Goal: Book appointment/travel/reservation

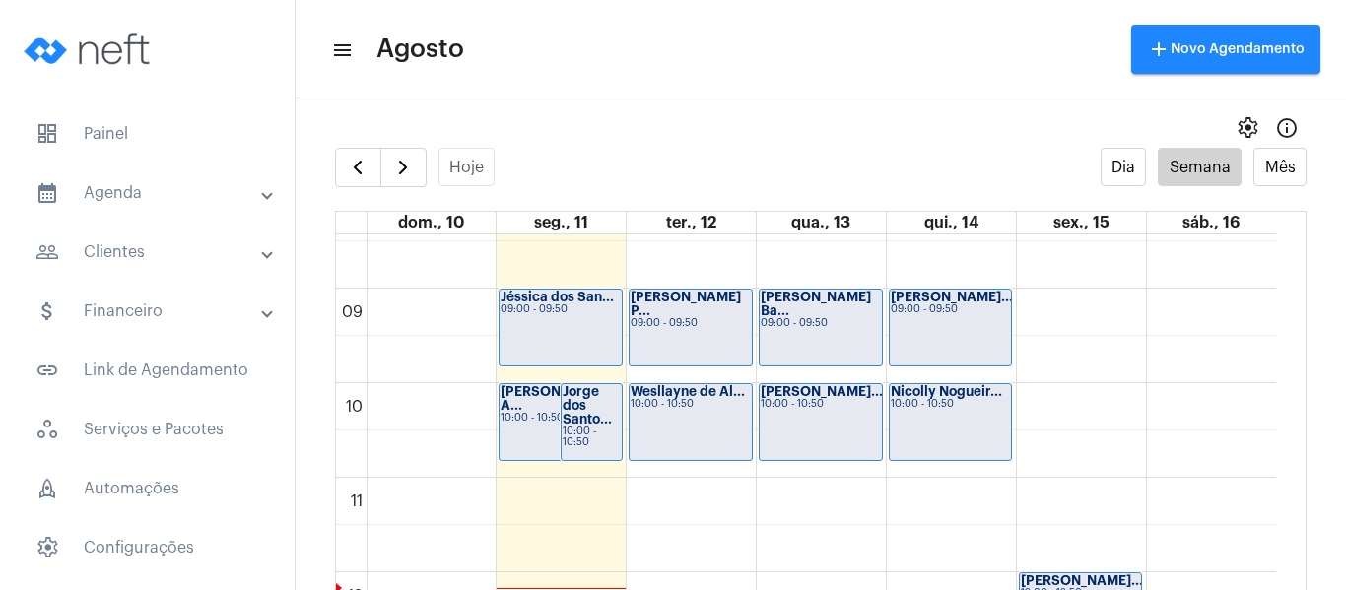
scroll to position [766, 0]
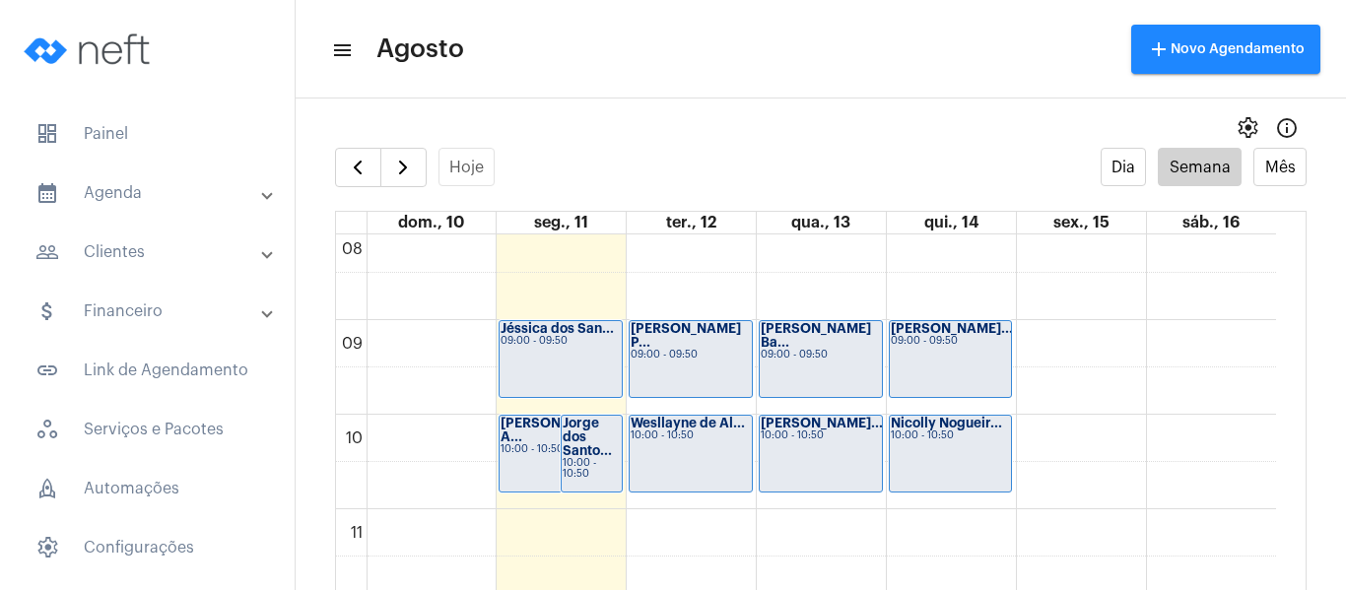
click at [508, 460] on div "Alan Silveira A... 10:00 - 10:50" at bounding box center [561, 454] width 122 height 76
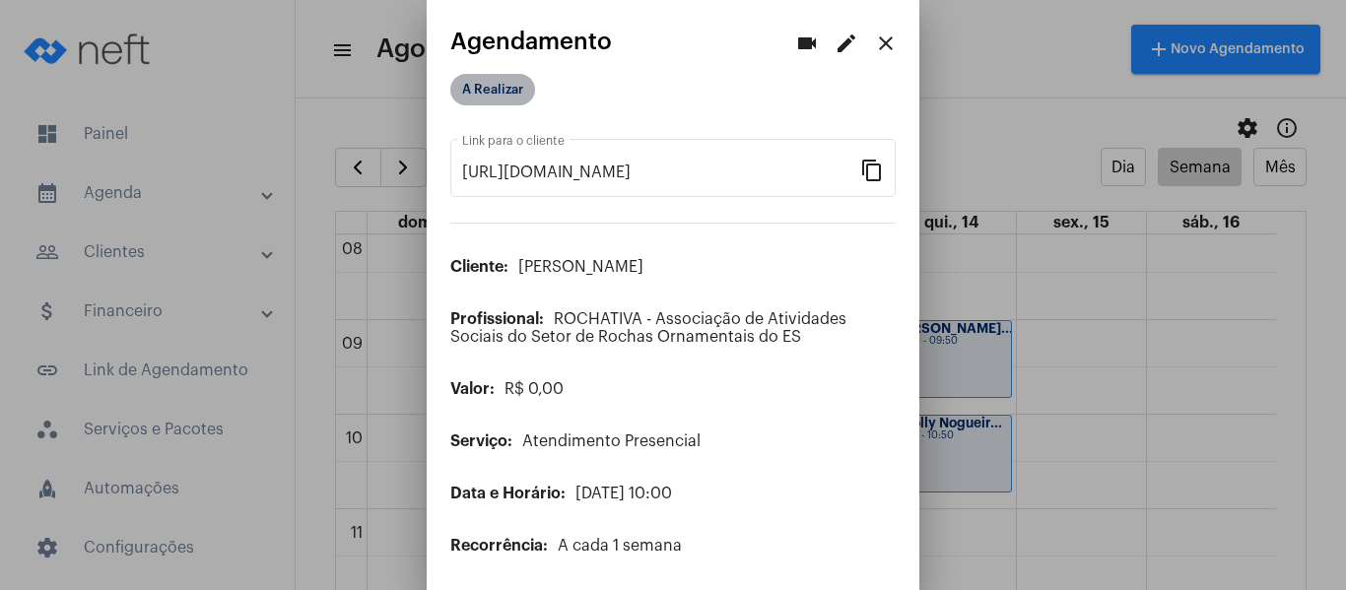
click at [479, 98] on mat-chip "A Realizar" at bounding box center [492, 90] width 85 height 32
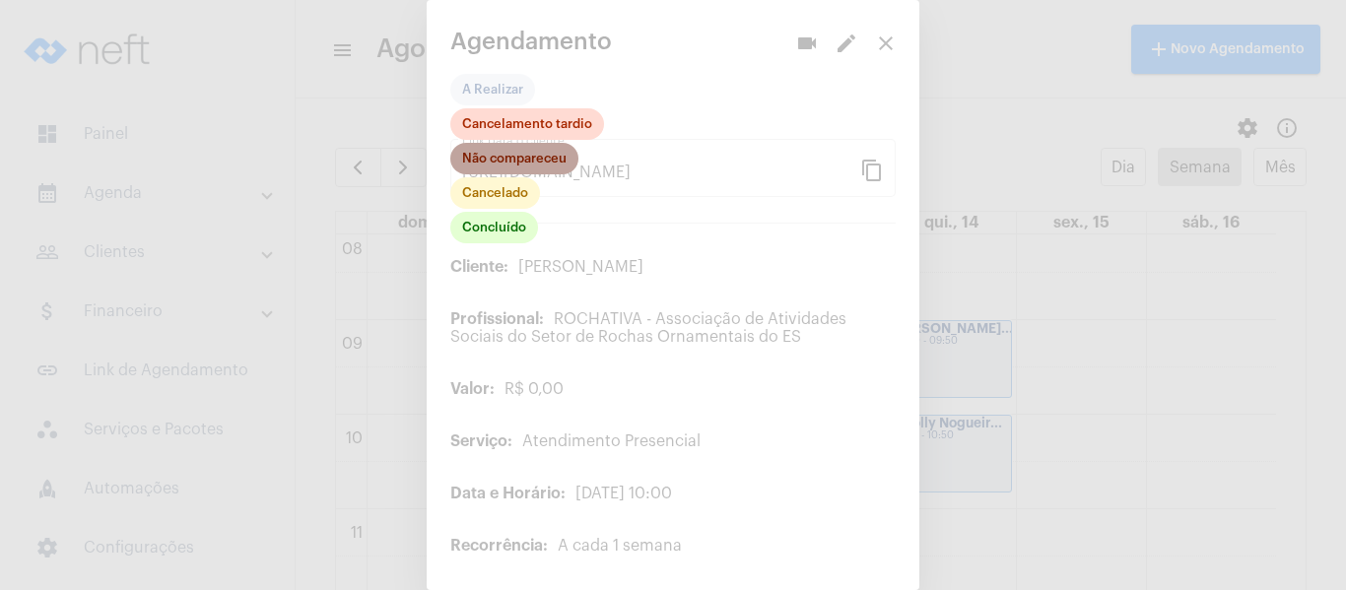
click at [511, 158] on mat-chip "Não compareceu" at bounding box center [514, 159] width 128 height 32
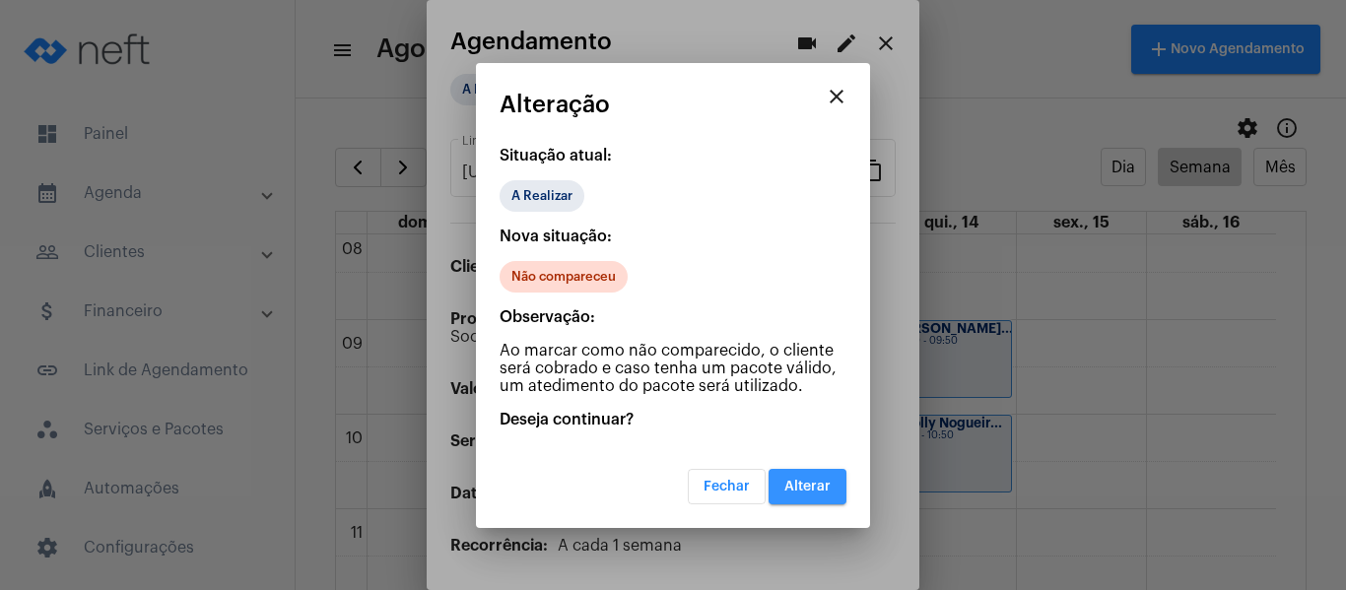
click at [806, 487] on span "Alterar" at bounding box center [807, 487] width 46 height 14
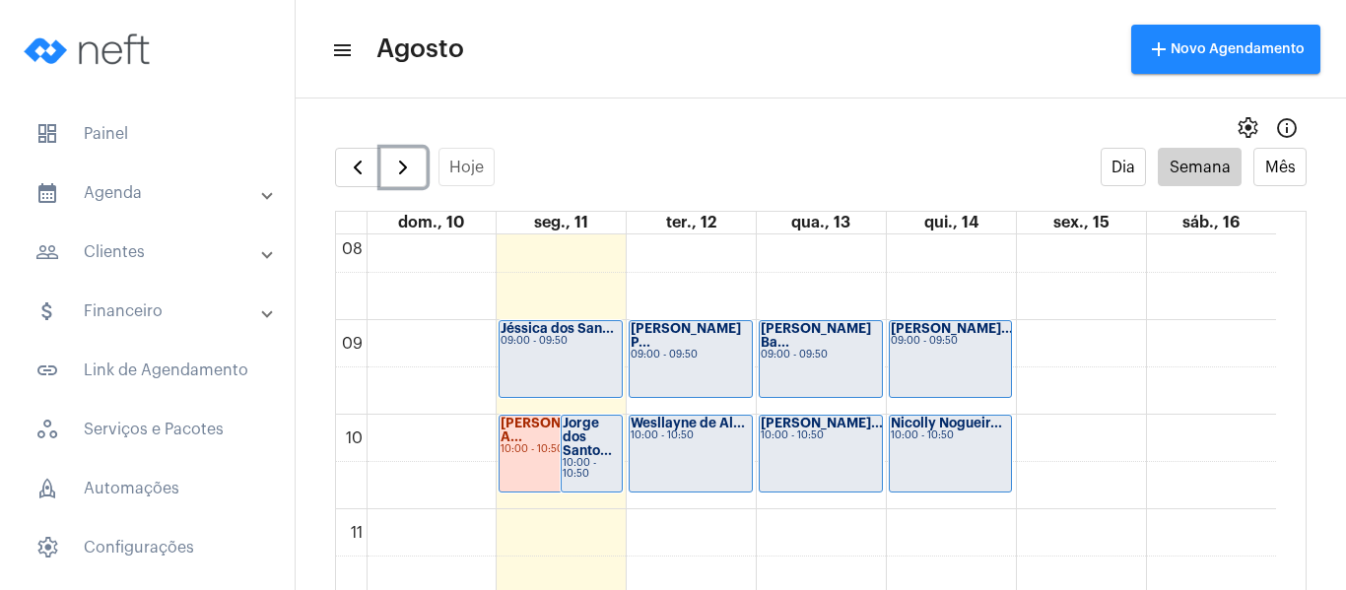
click at [690, 353] on div "Felipe Santos P... 09:00 - 09:50" at bounding box center [691, 359] width 122 height 76
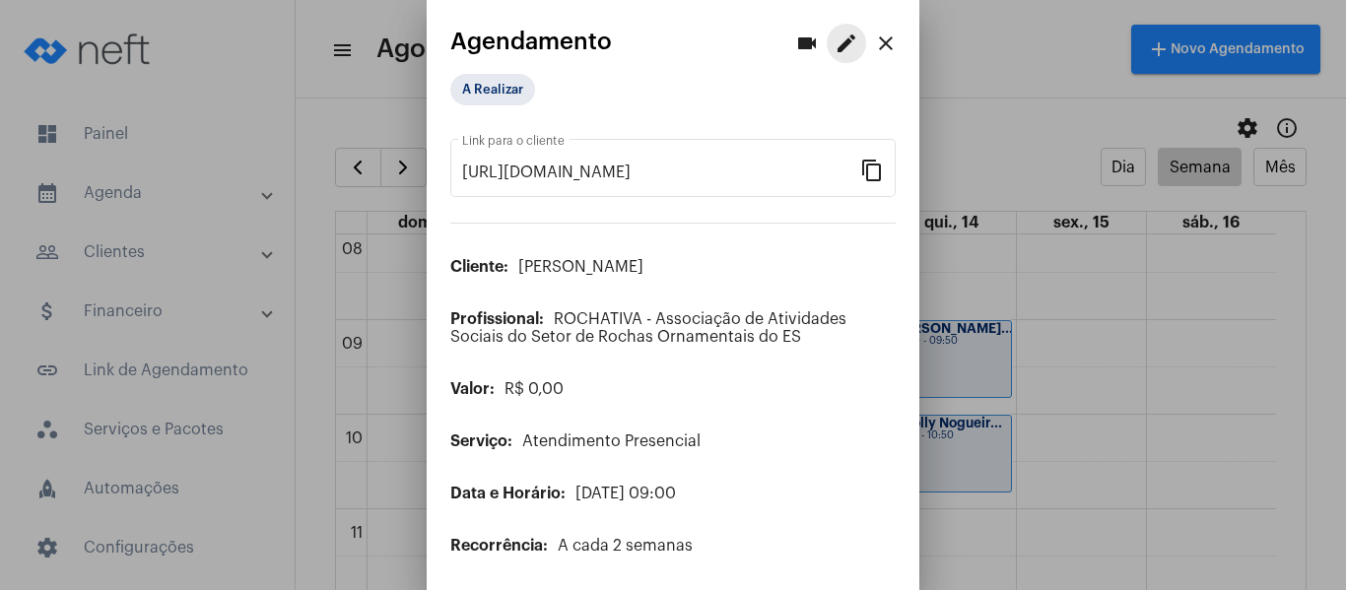
click at [835, 49] on mat-icon "edit" at bounding box center [847, 44] width 24 height 24
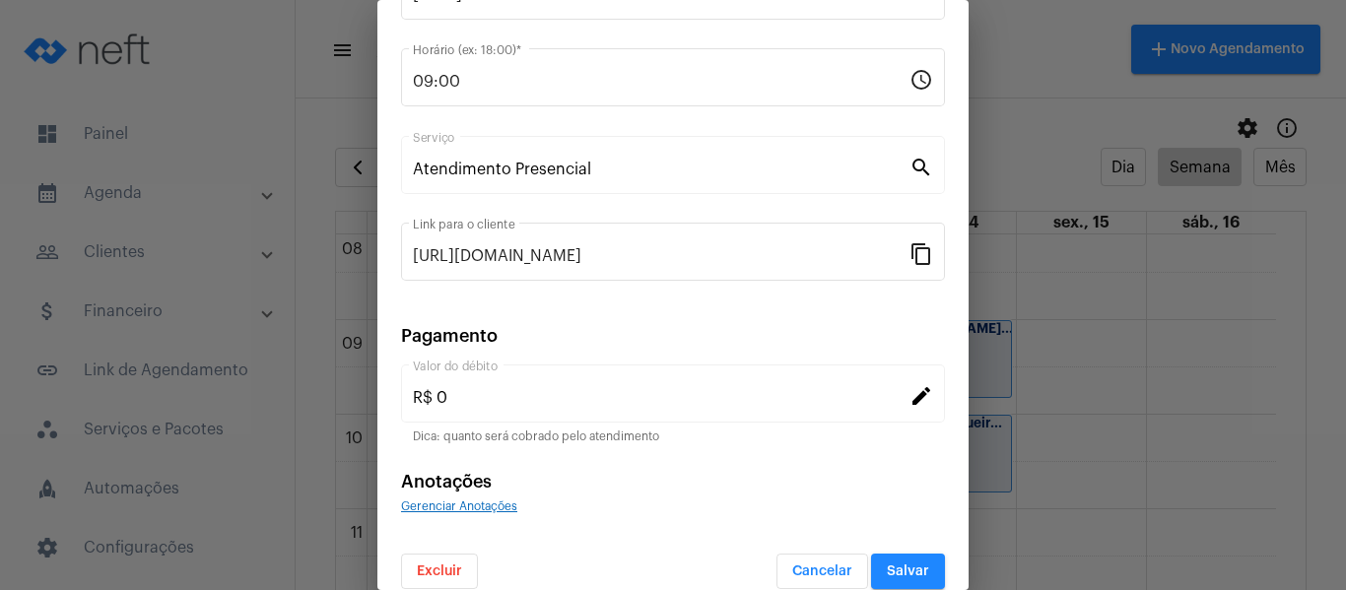
scroll to position [258, 0]
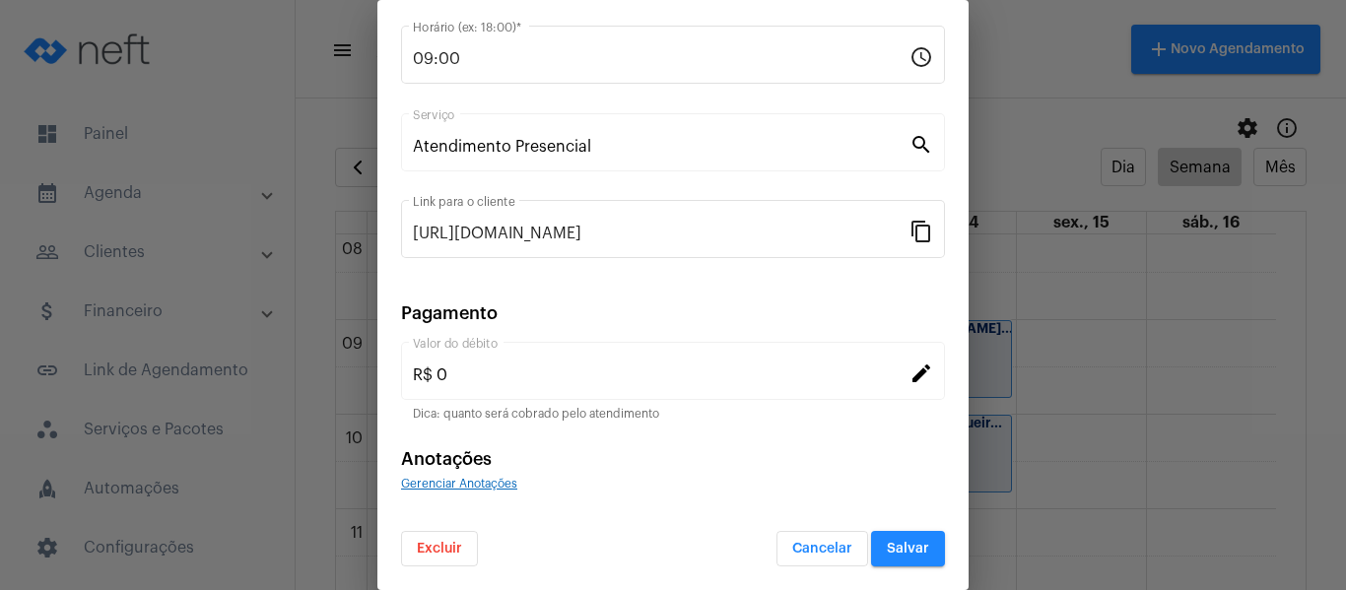
click at [460, 534] on button "Excluir" at bounding box center [439, 548] width 77 height 35
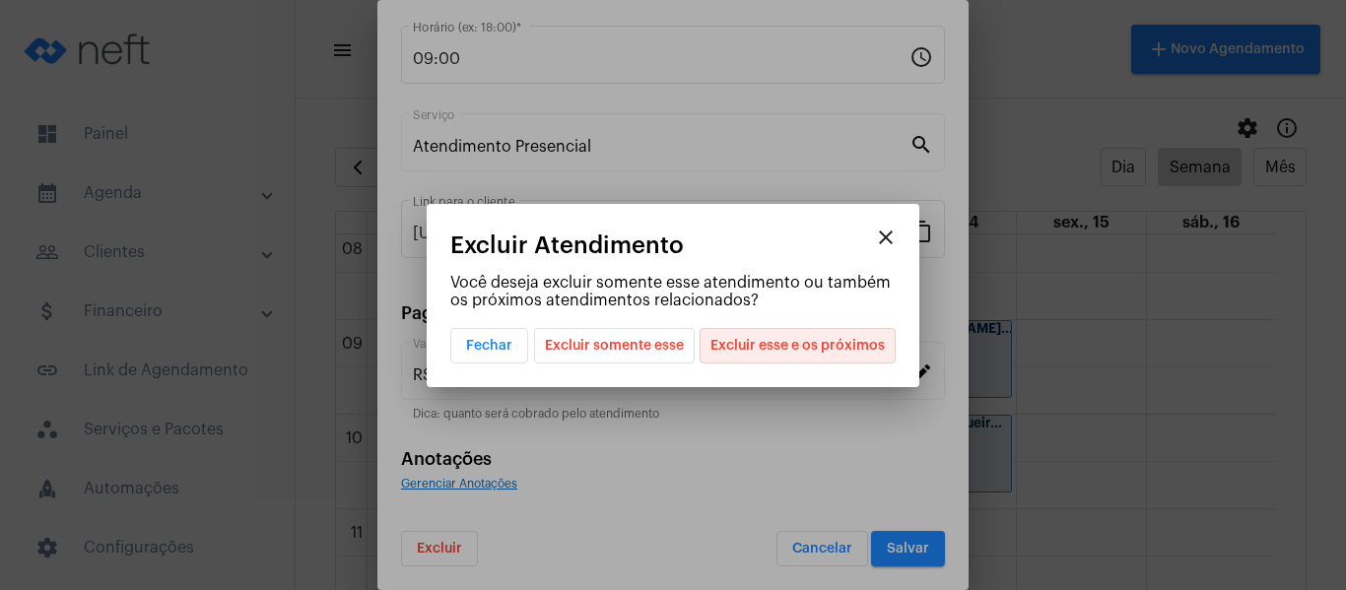
click at [800, 334] on span "Excluir esse e os próximos" at bounding box center [797, 346] width 174 height 34
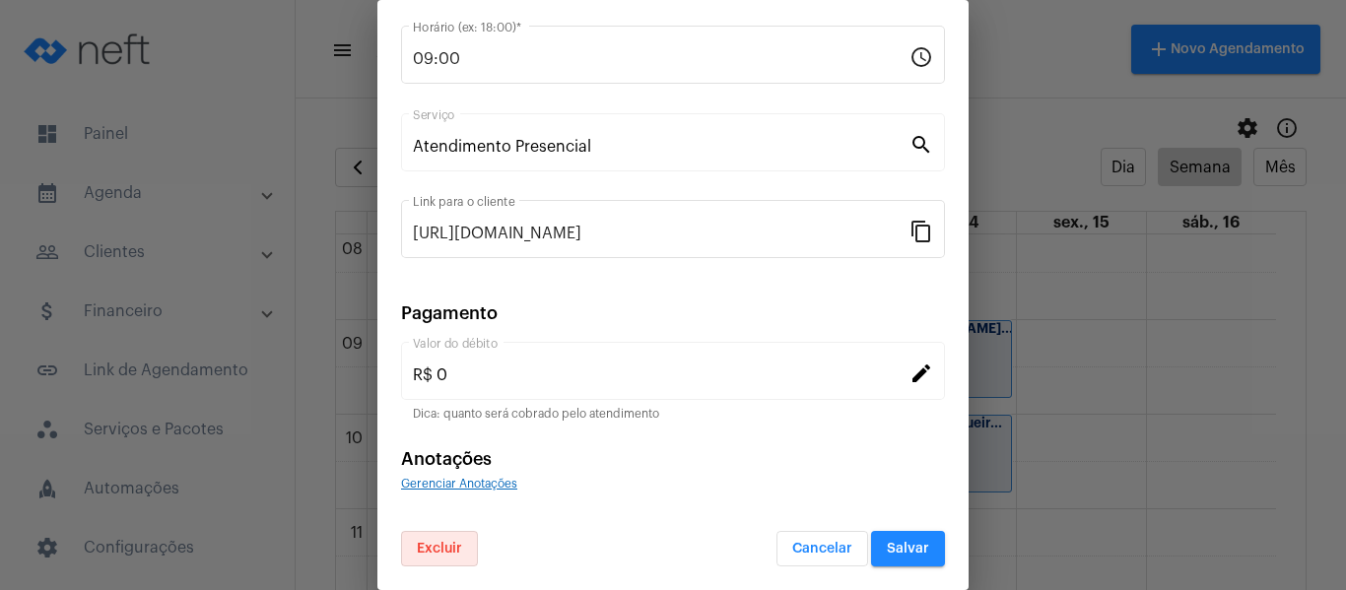
click at [920, 541] on button "Salvar" at bounding box center [908, 548] width 74 height 35
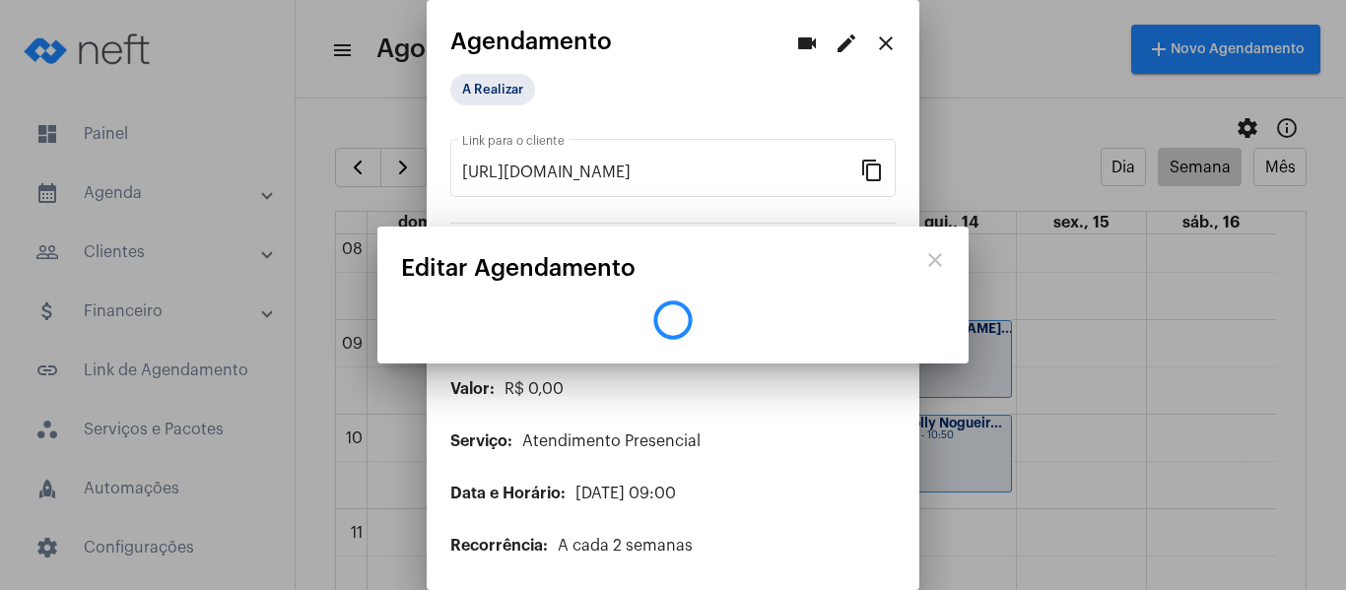
scroll to position [0, 0]
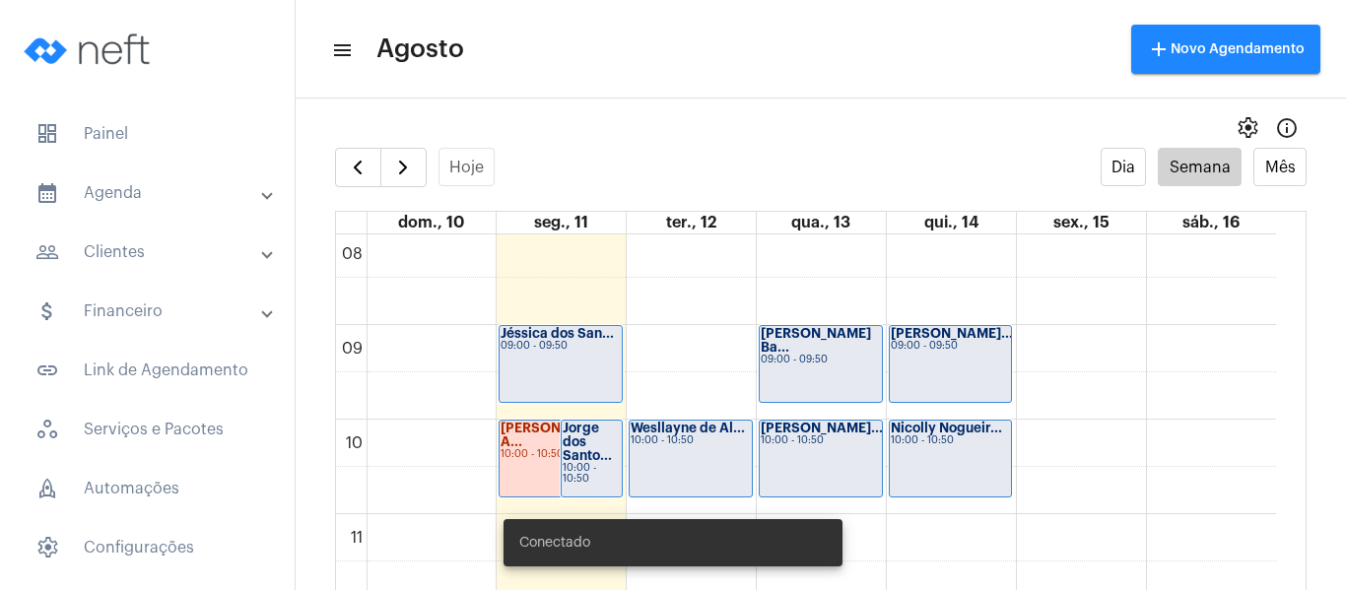
scroll to position [766, 0]
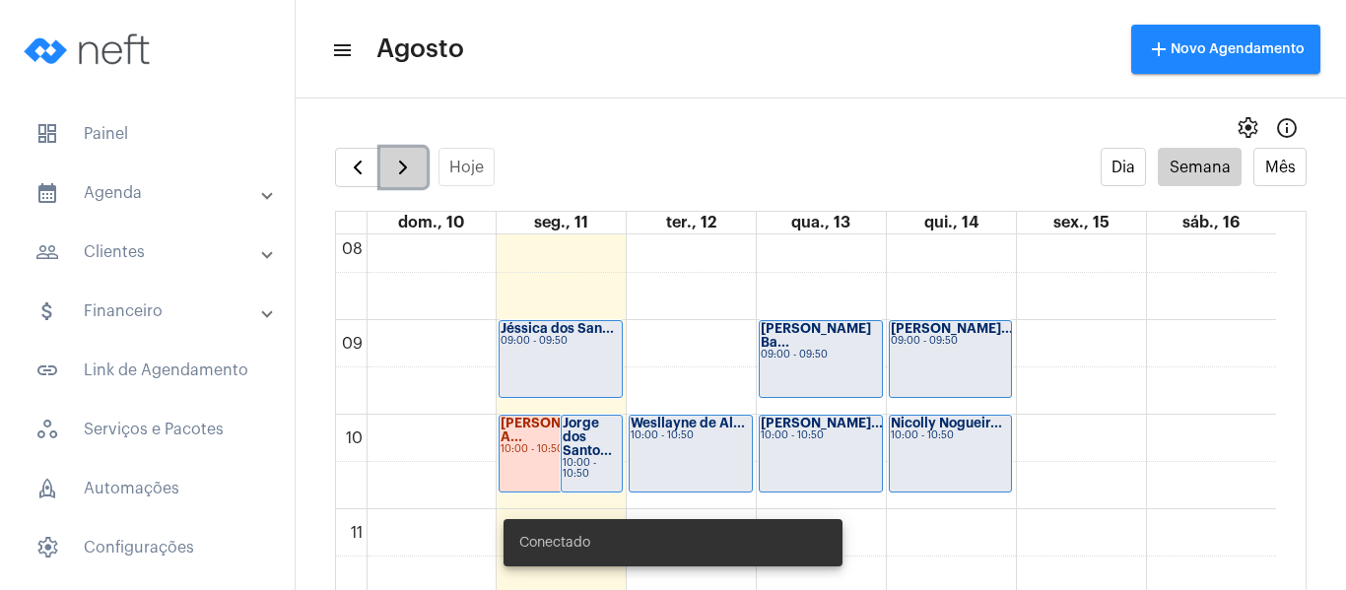
click at [400, 156] on span "button" at bounding box center [403, 168] width 24 height 24
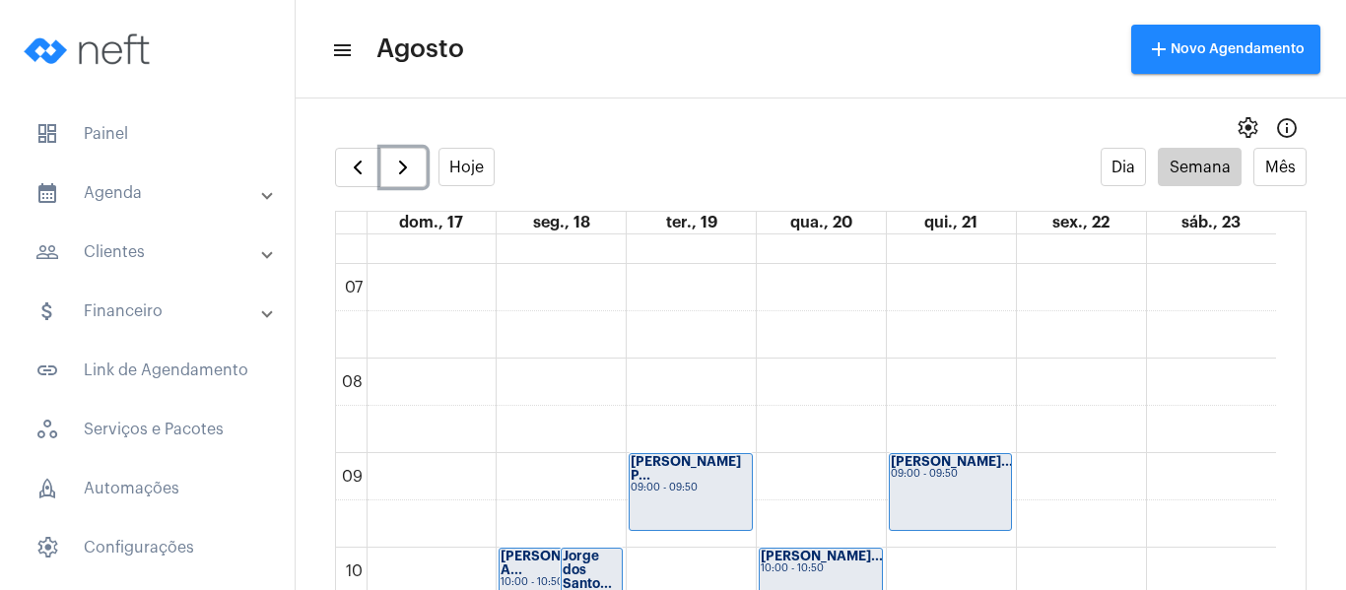
scroll to position [667, 0]
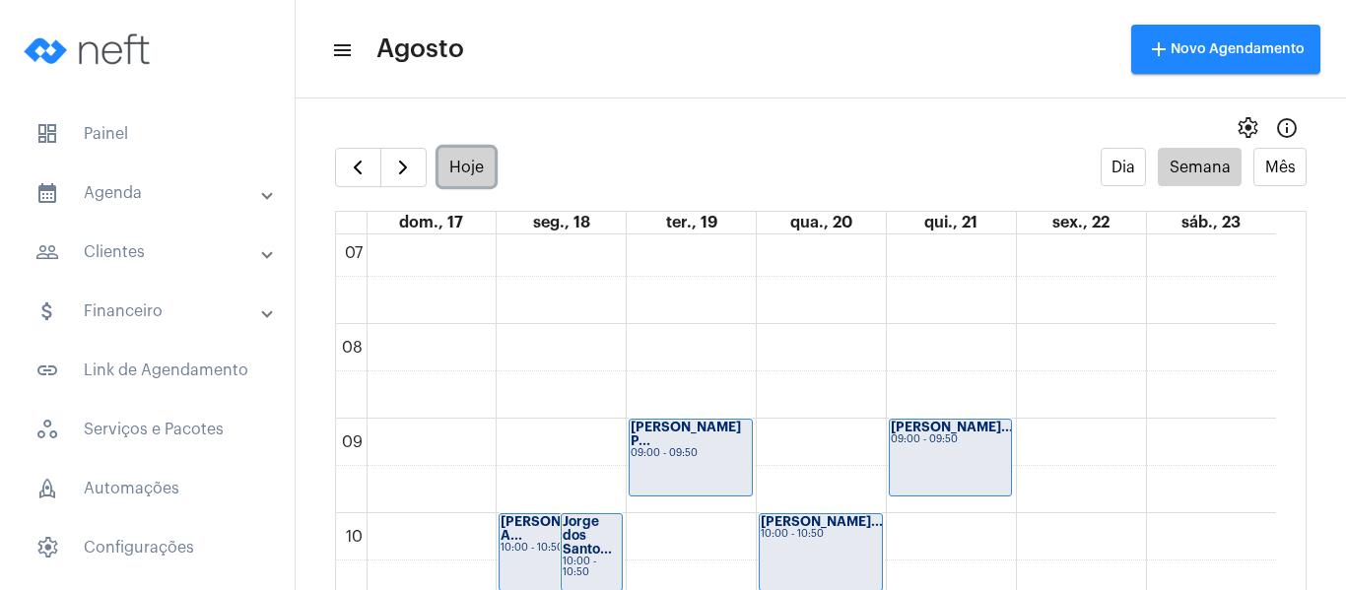
click at [480, 155] on button "Hoje" at bounding box center [467, 167] width 57 height 38
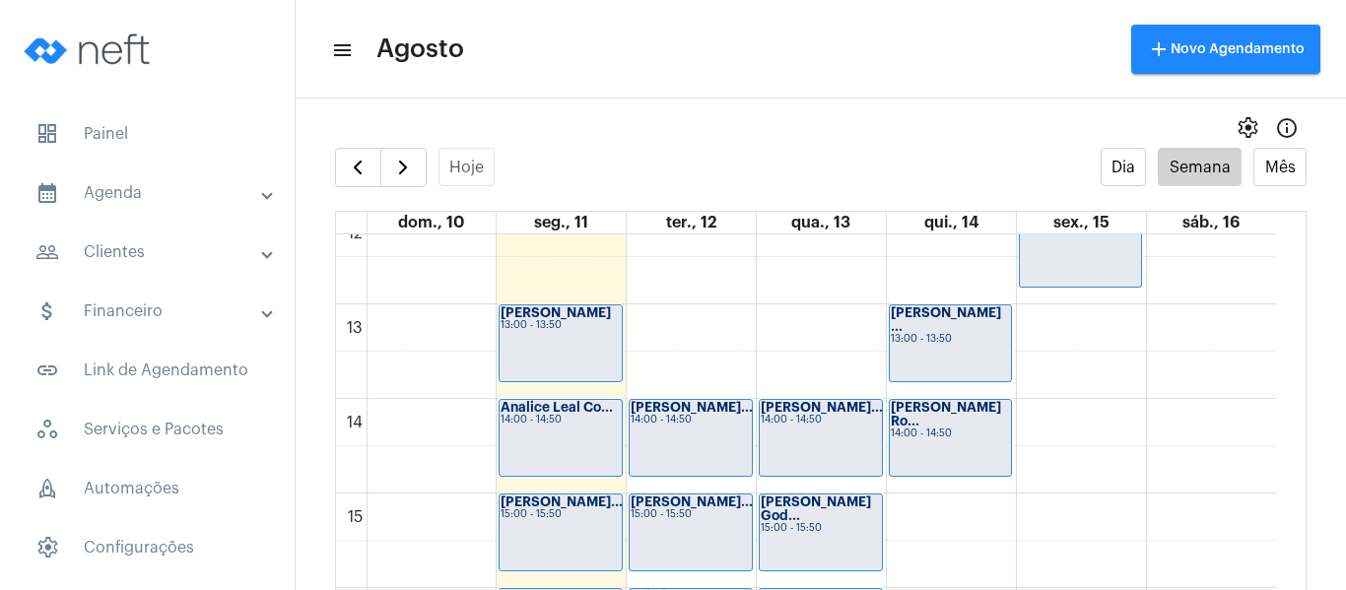
scroll to position [1357, 0]
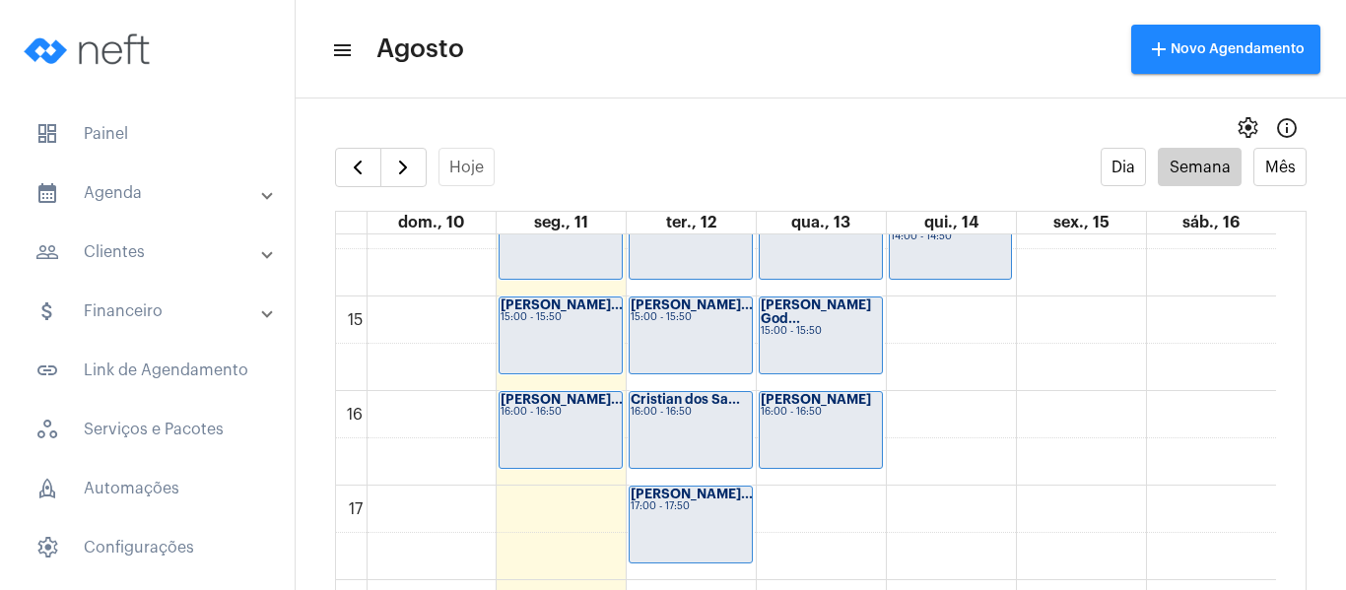
click at [942, 337] on div "00 01 02 03 04 05 06 07 08 09 10 11 12 13 14 15 16 17 18 19 20 21 22 23 [PERSON…" at bounding box center [806, 13] width 940 height 2270
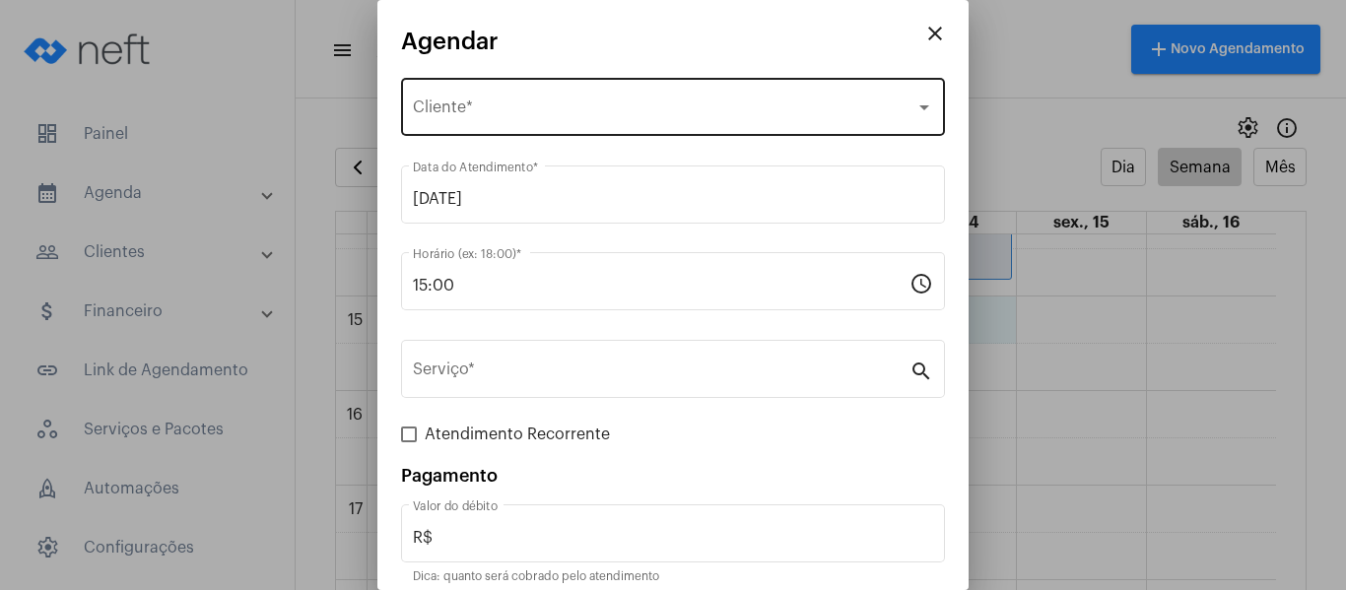
click at [411, 121] on div "Selecione o Cliente Cliente *" at bounding box center [673, 105] width 544 height 62
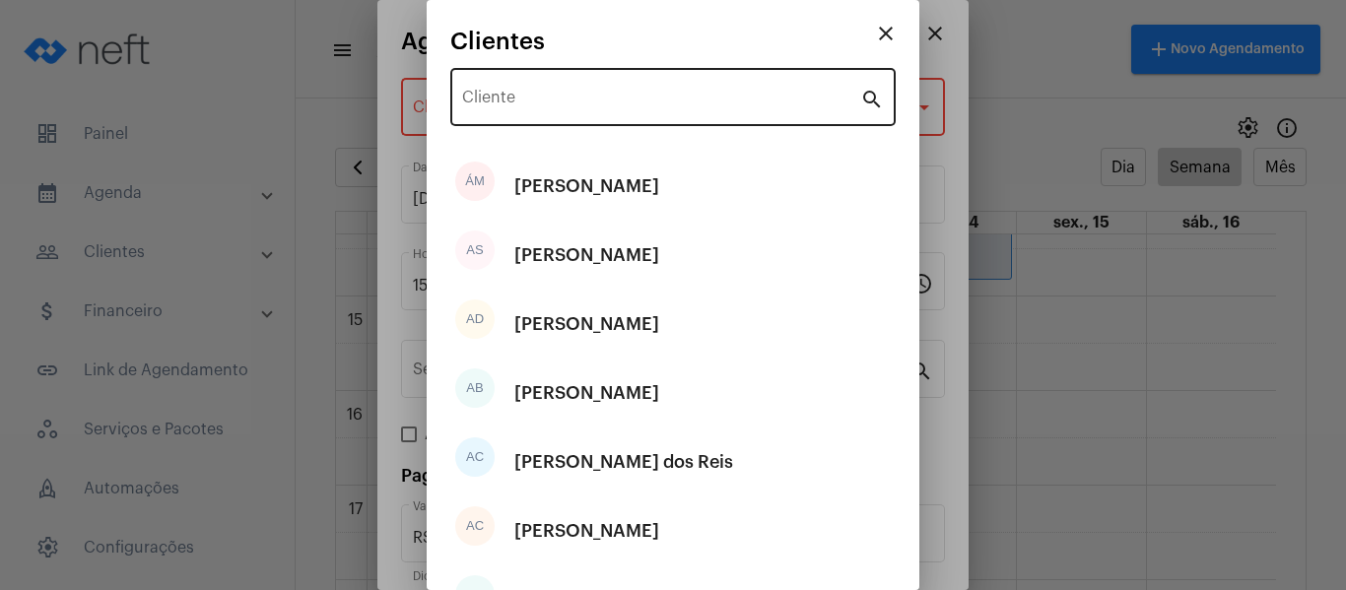
click at [503, 88] on div "Cliente" at bounding box center [661, 95] width 398 height 62
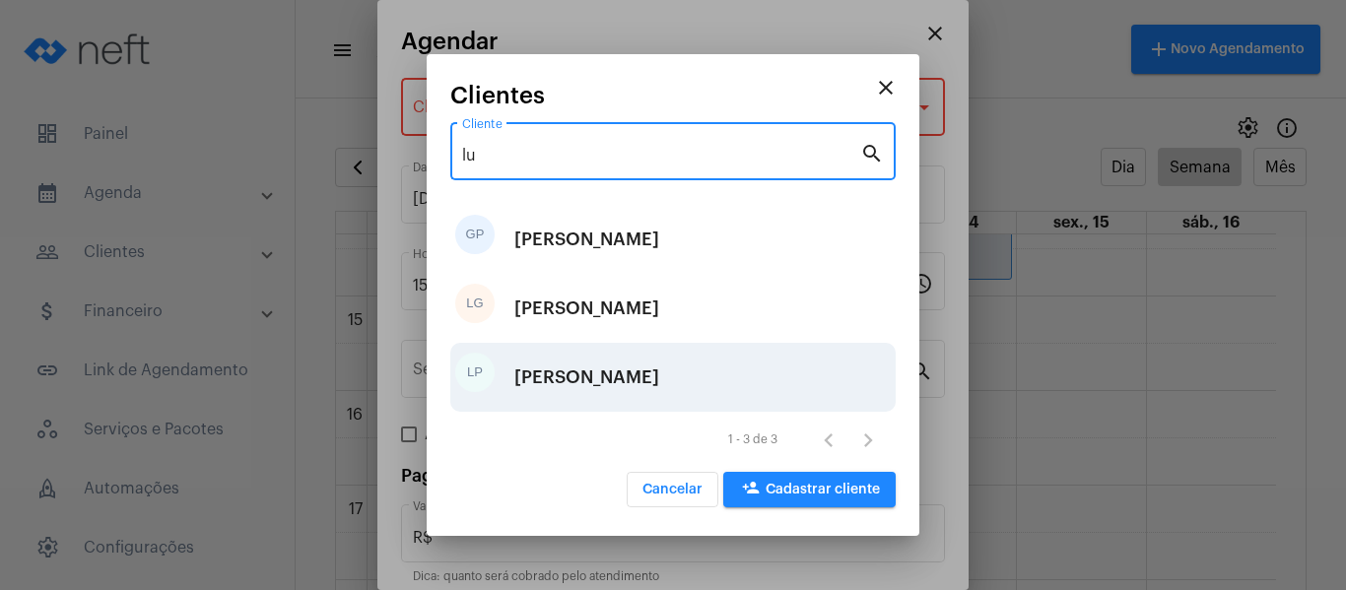
type input "lu"
click at [517, 354] on div "[PERSON_NAME]" at bounding box center [586, 377] width 145 height 59
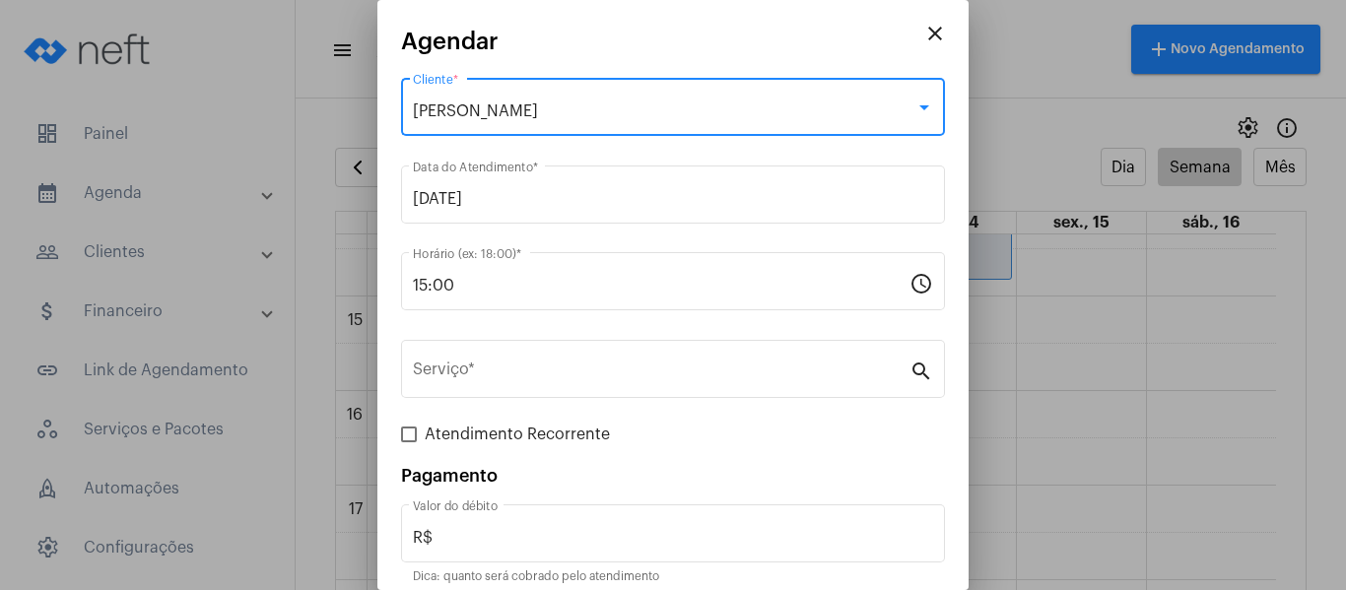
click at [517, 354] on div "Serviço *" at bounding box center [661, 367] width 497 height 62
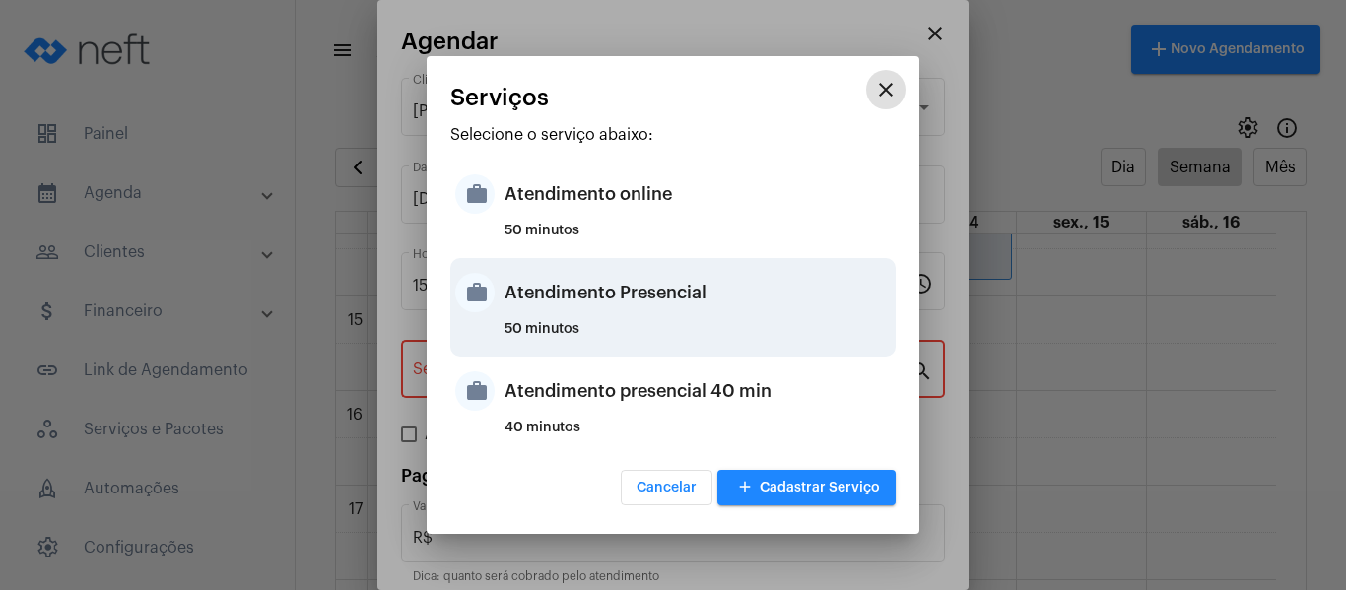
click at [567, 281] on div "Atendimento Presencial" at bounding box center [698, 292] width 386 height 59
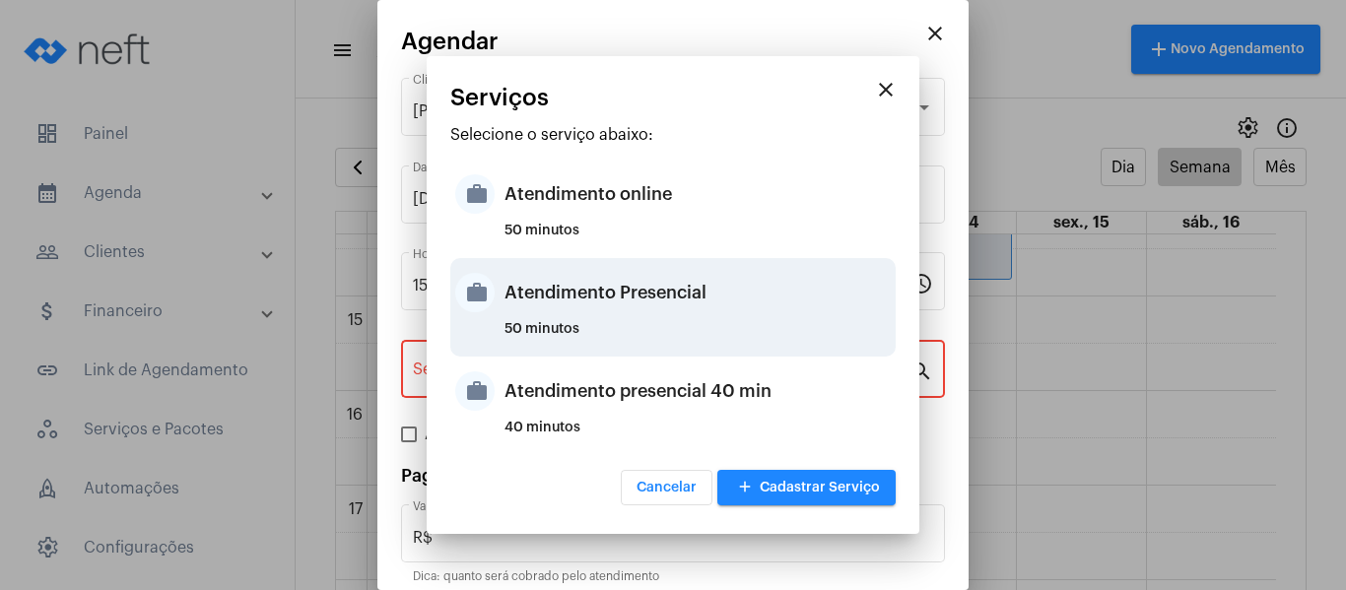
type input "Atendimento Presencial"
type input "R$ 0"
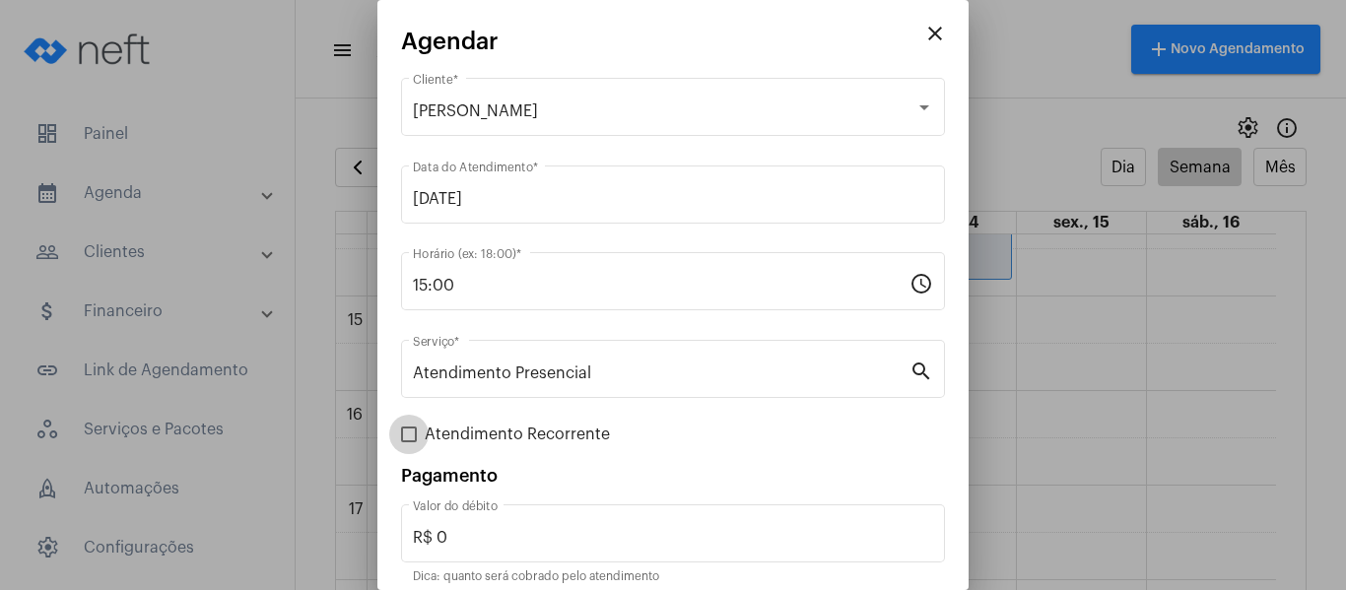
click at [429, 433] on span "Atendimento Recorrente" at bounding box center [517, 435] width 185 height 24
click at [409, 442] on input "Atendimento Recorrente" at bounding box center [408, 442] width 1 height 1
checkbox input "true"
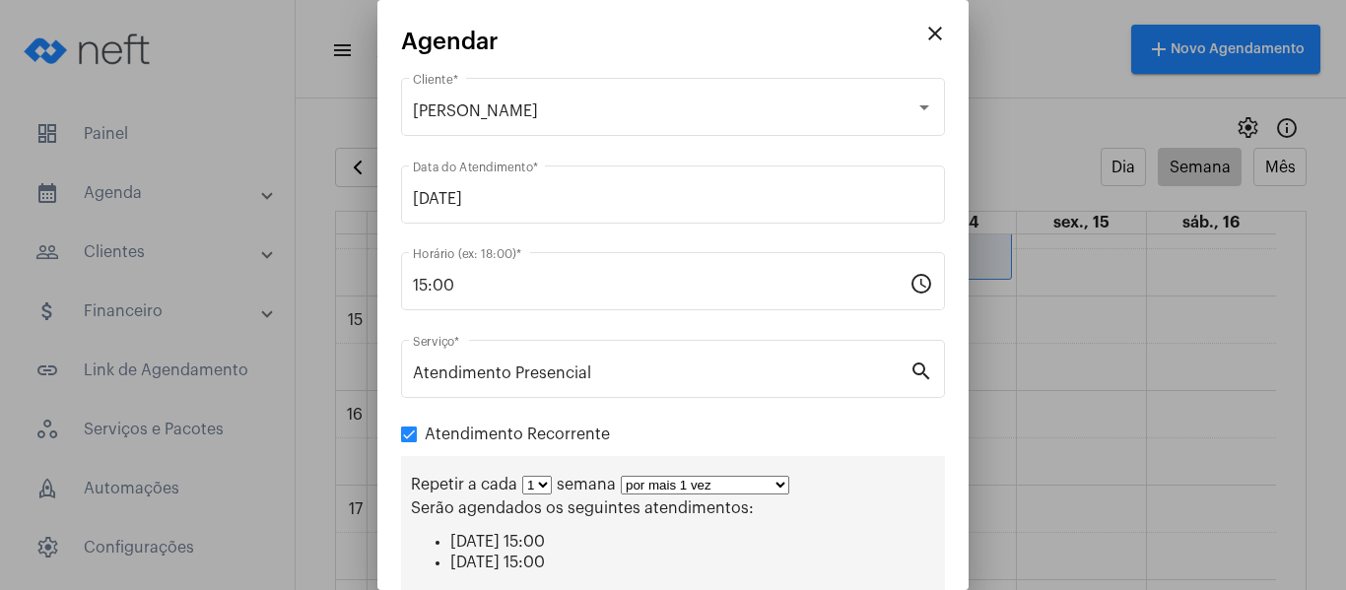
click at [693, 485] on select "por mais 1 vez por mais 2 vezes por mais 3 vezes por mais 4 vezes por mais 5 ve…" at bounding box center [705, 485] width 169 height 19
select select "3: 4"
click at [621, 476] on select "por mais 1 vez por mais 2 vezes por mais 3 vezes por mais 4 vezes por mais 5 ve…" at bounding box center [705, 485] width 169 height 19
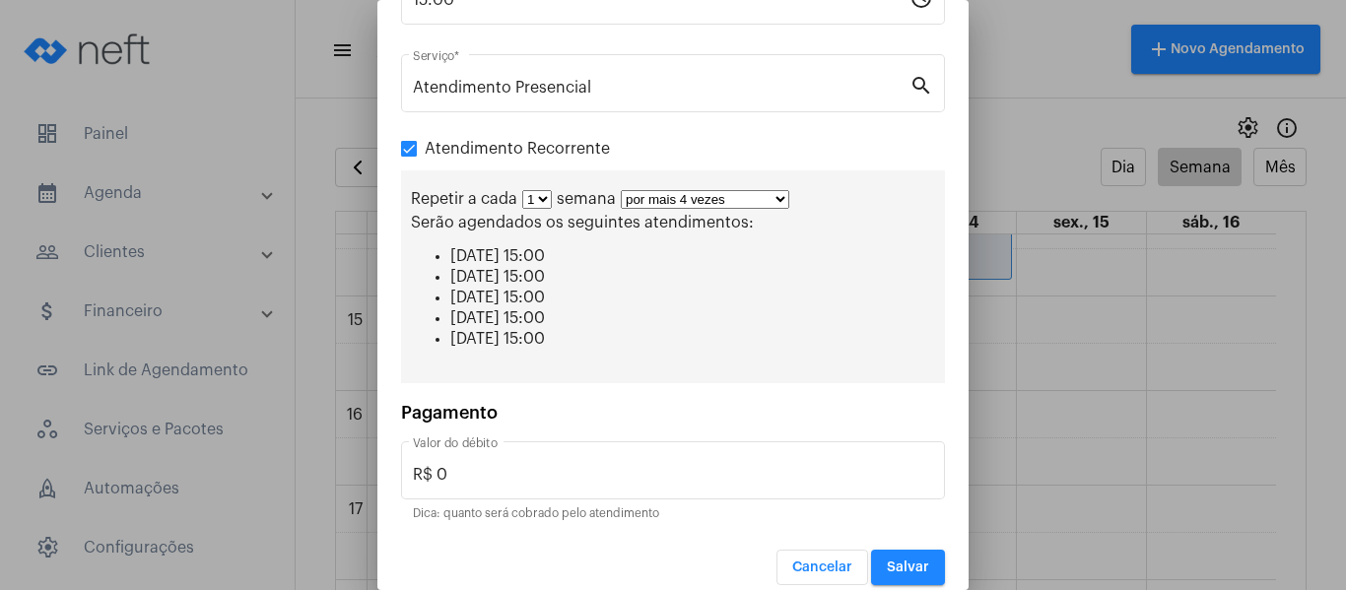
scroll to position [296, 0]
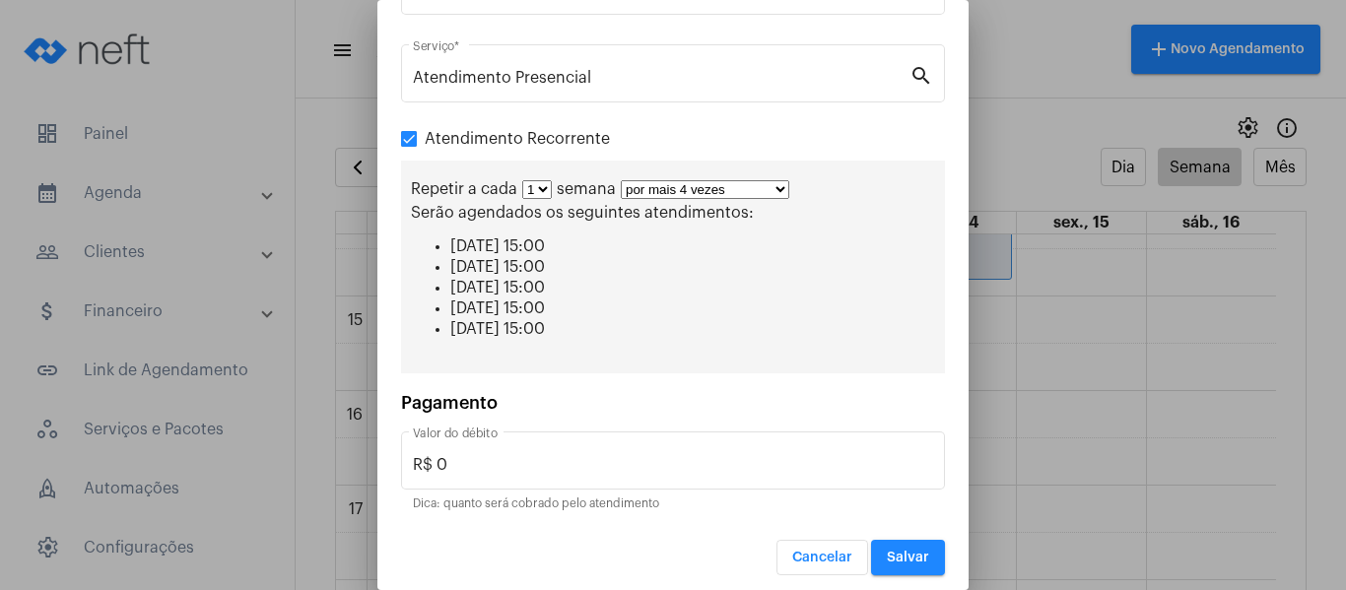
click at [897, 554] on span "Salvar" at bounding box center [908, 558] width 42 height 14
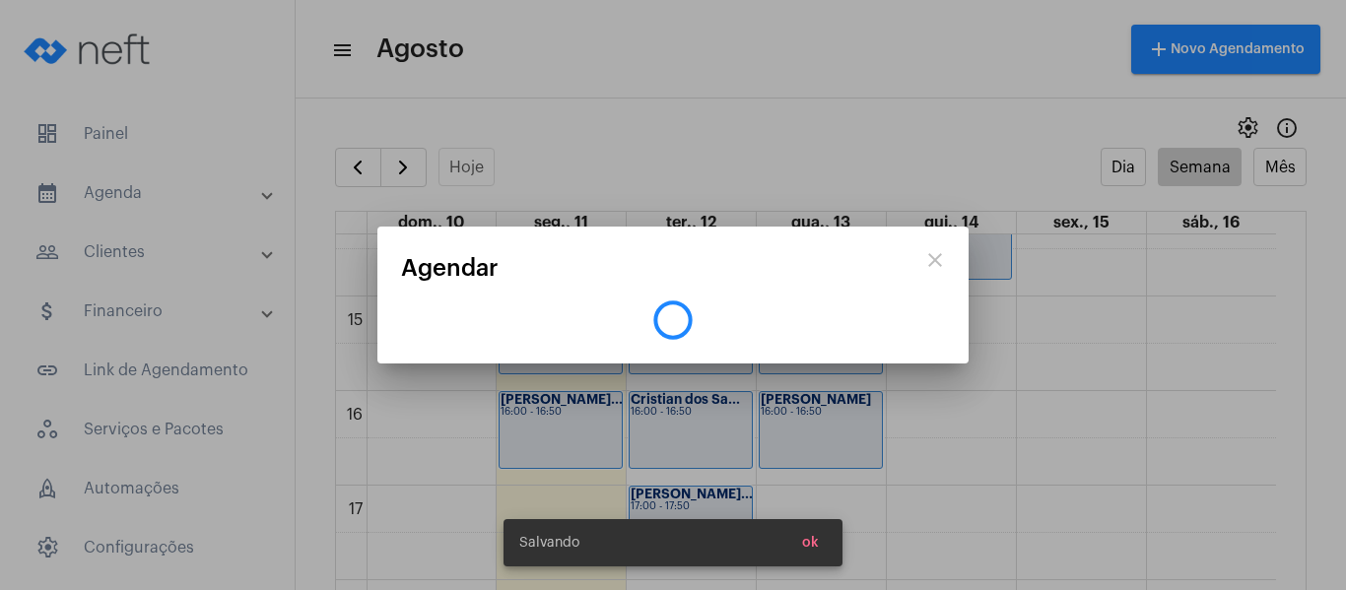
scroll to position [0, 0]
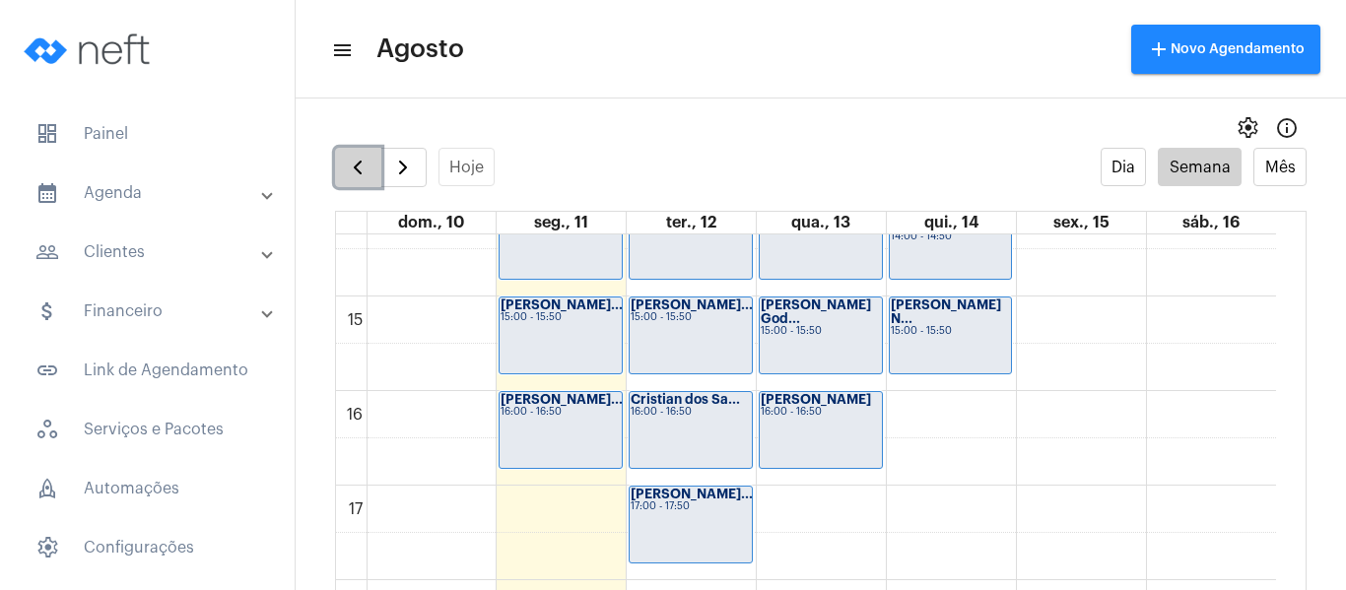
click at [371, 182] on button "button" at bounding box center [358, 167] width 46 height 39
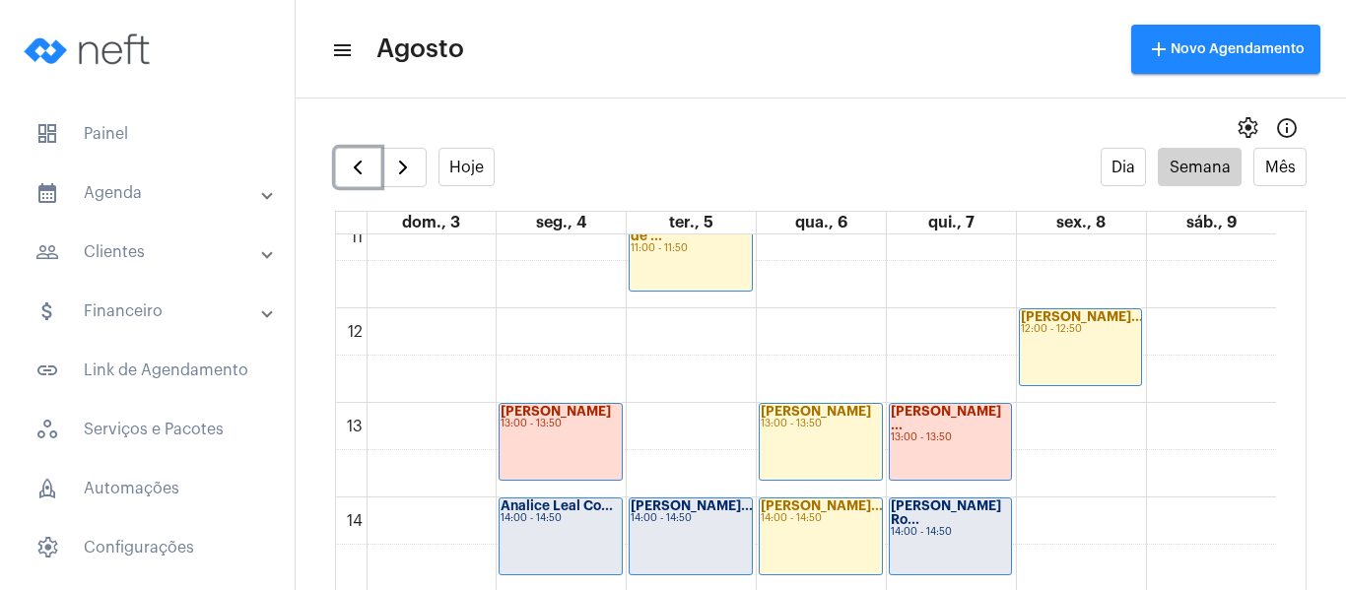
scroll to position [1455, 0]
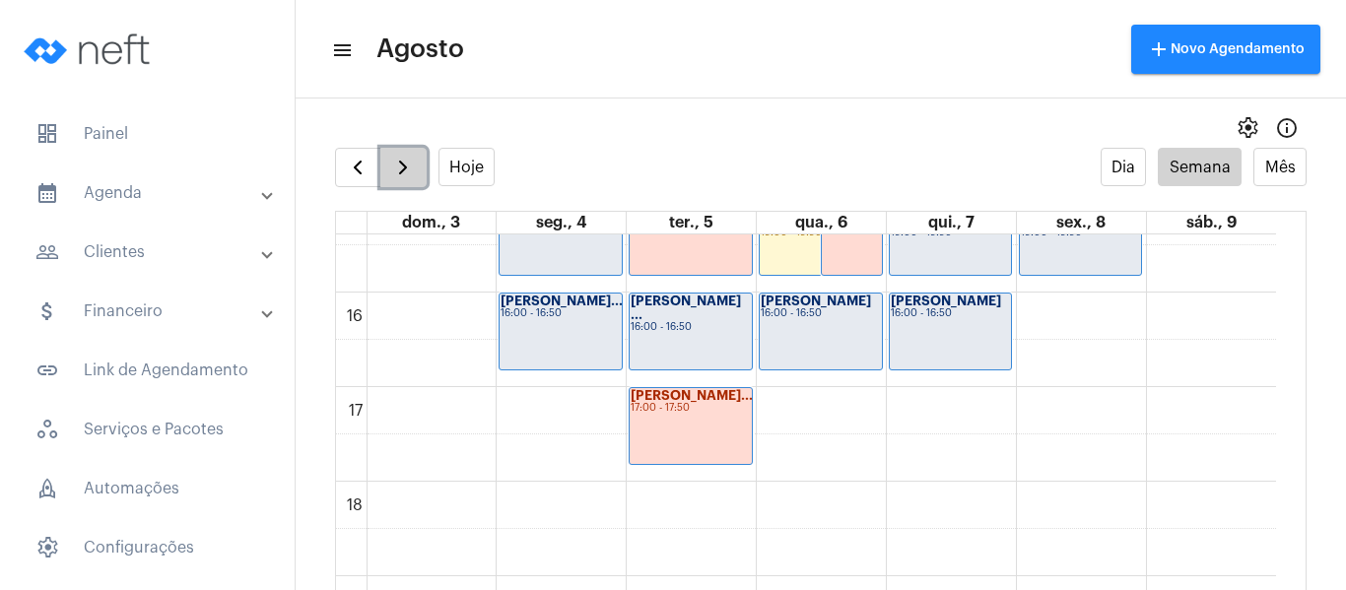
click at [405, 180] on button "button" at bounding box center [403, 167] width 46 height 39
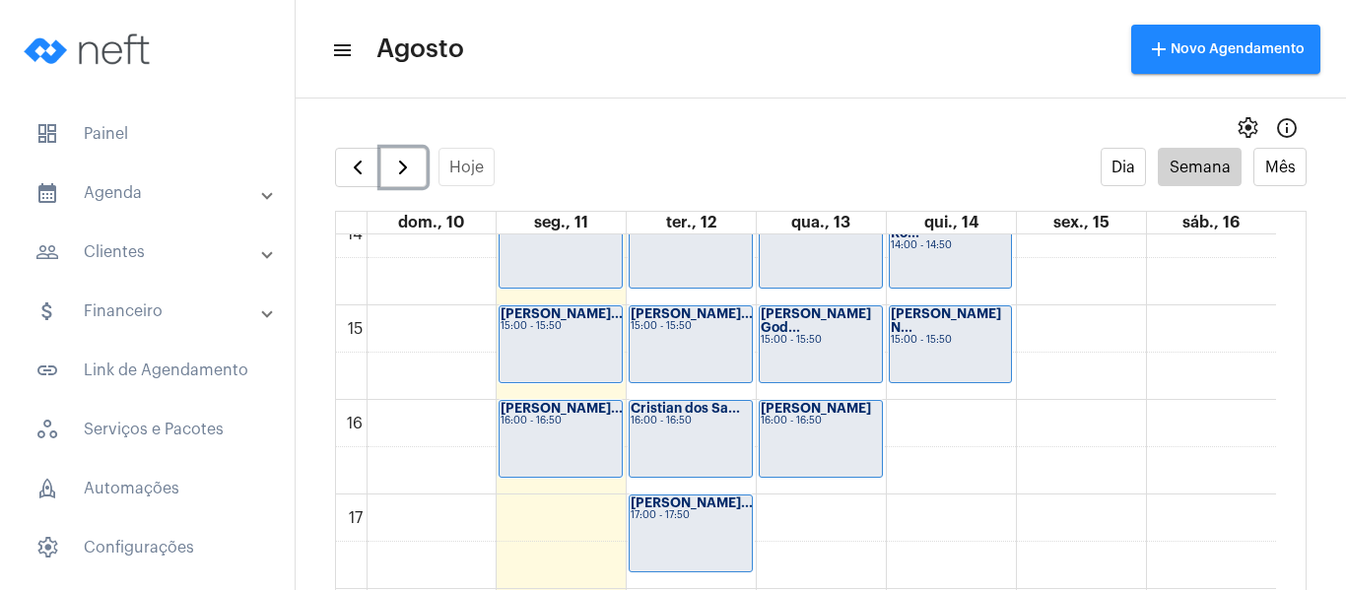
scroll to position [1357, 0]
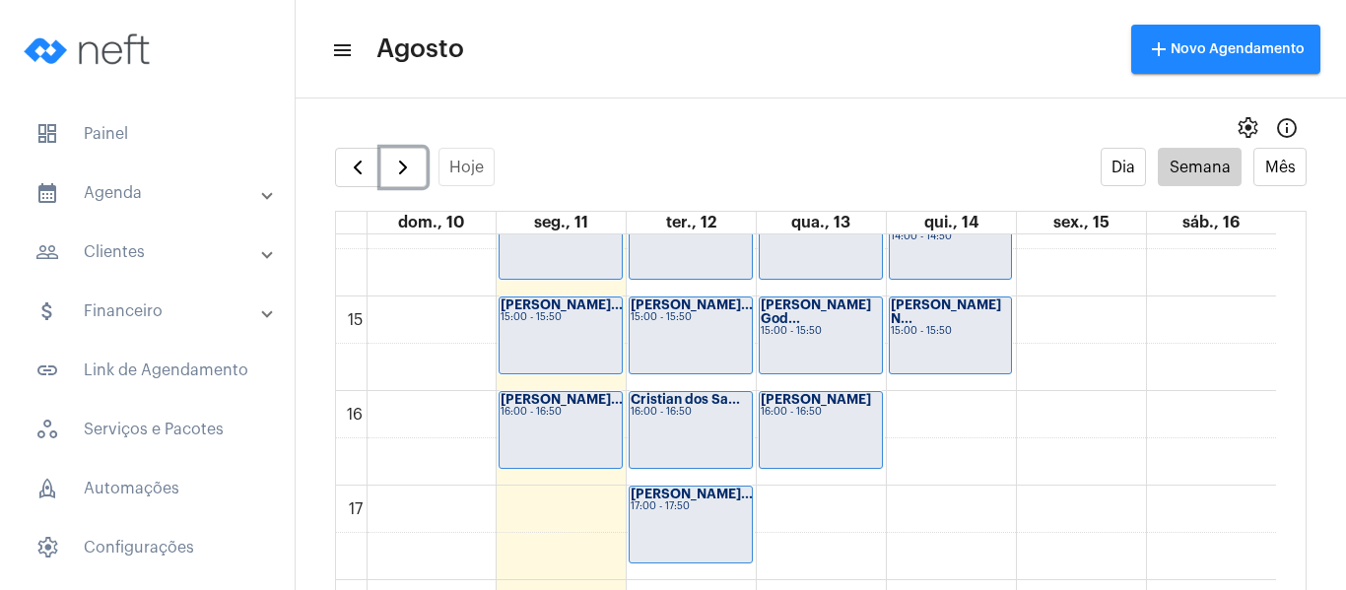
click at [917, 422] on div "00 01 02 03 04 05 06 07 08 09 10 11 12 13 14 15 16 17 18 19 20 21 22 23 [PERSON…" at bounding box center [806, 13] width 940 height 2270
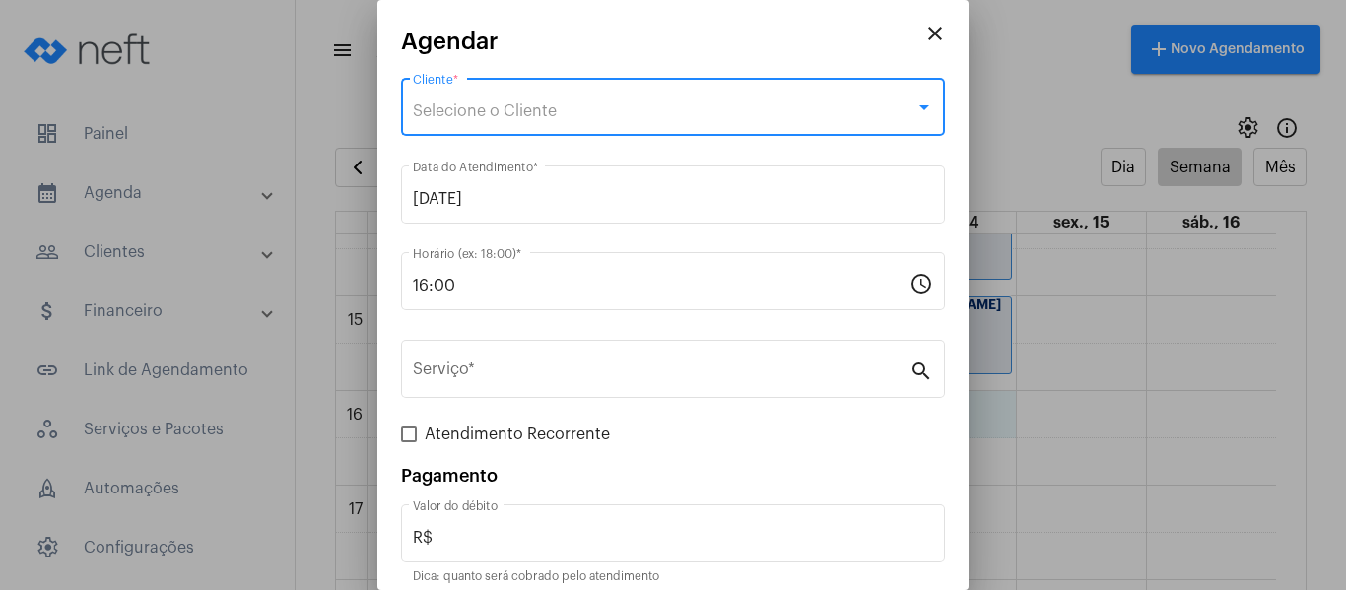
click at [442, 119] on div "Selecione o Cliente" at bounding box center [664, 111] width 503 height 18
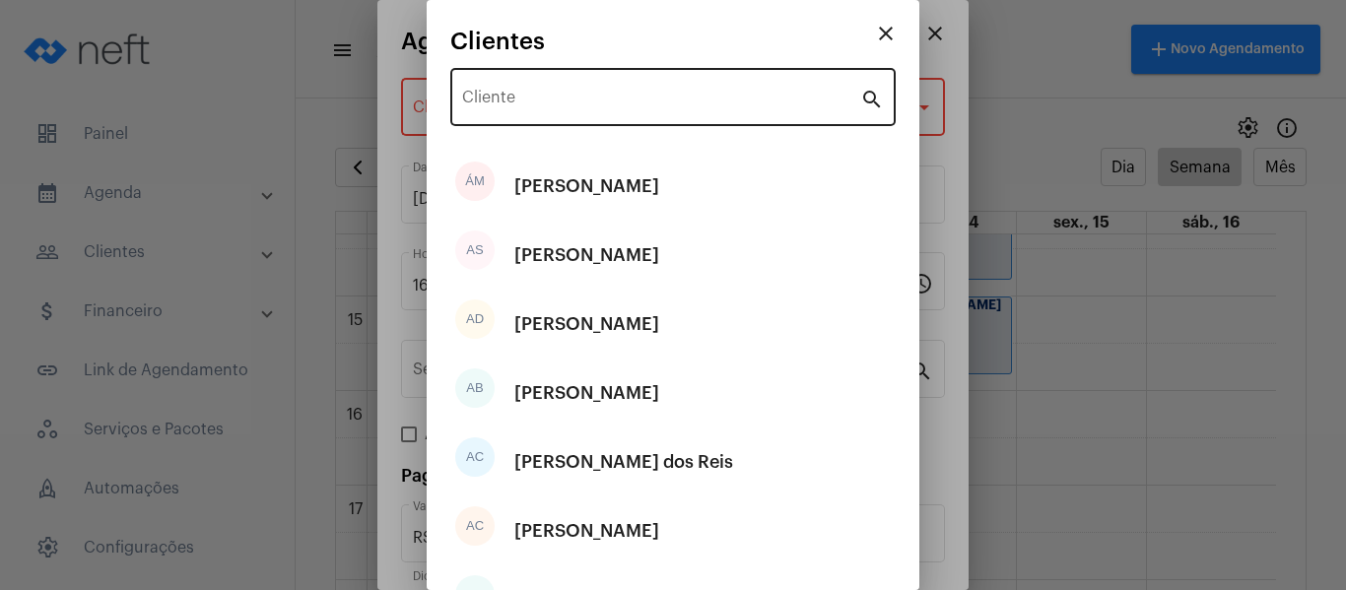
click at [455, 101] on div "Cliente search" at bounding box center [672, 95] width 445 height 62
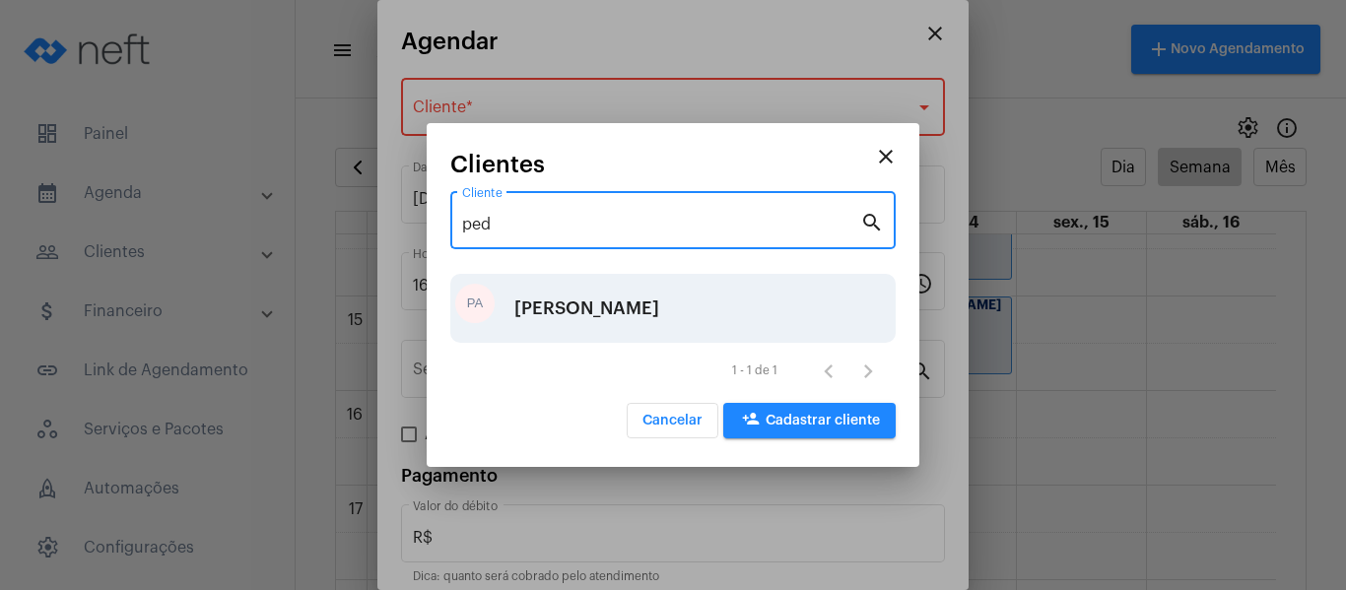
type input "ped"
click at [592, 335] on div "[PERSON_NAME]" at bounding box center [586, 308] width 145 height 59
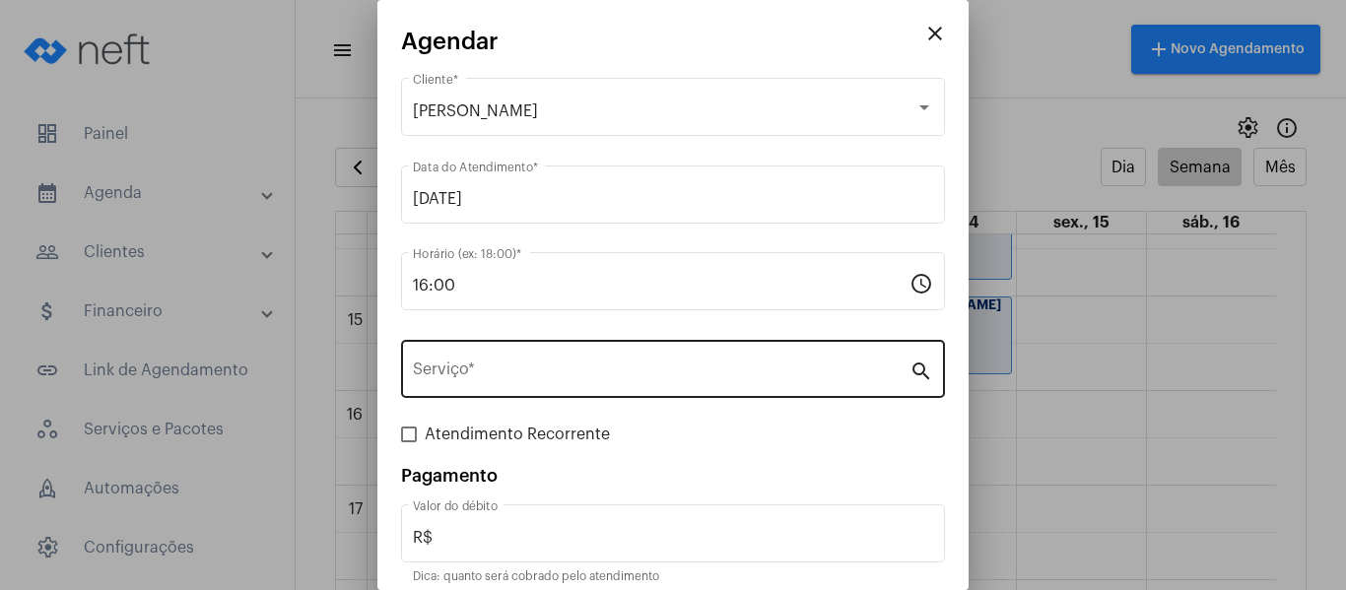
click at [593, 336] on div "Serviço *" at bounding box center [661, 367] width 497 height 62
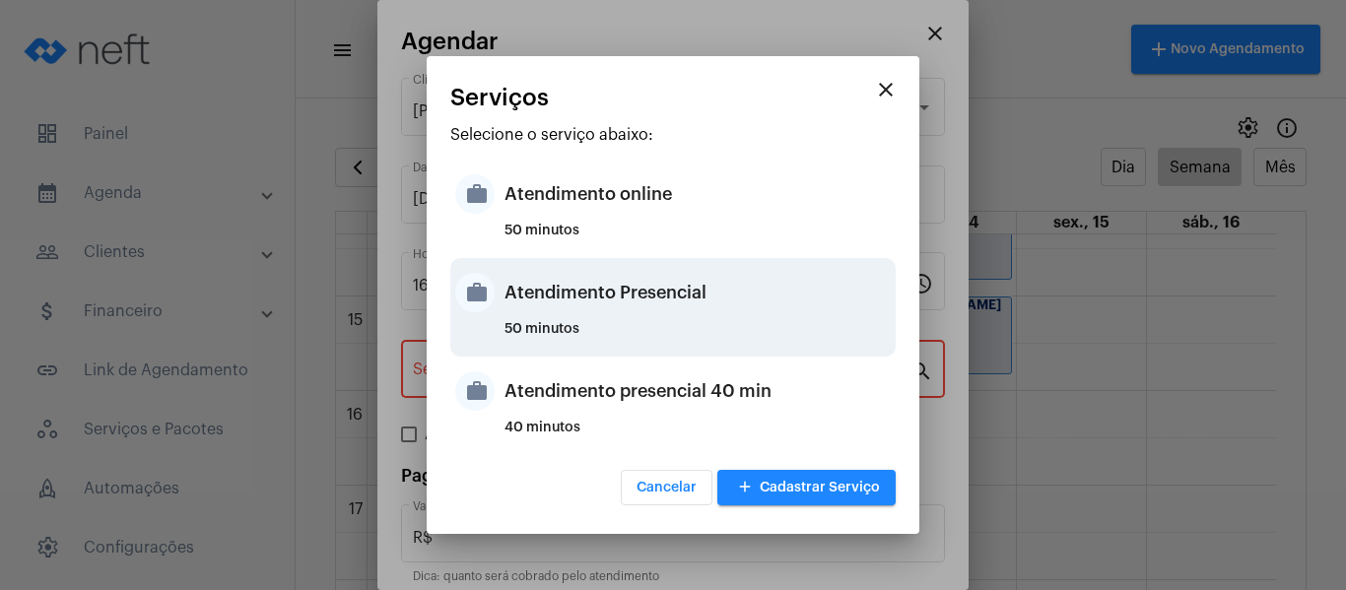
click at [627, 305] on div "Atendimento Presencial" at bounding box center [698, 292] width 386 height 59
type input "Atendimento Presencial"
type input "R$ 0"
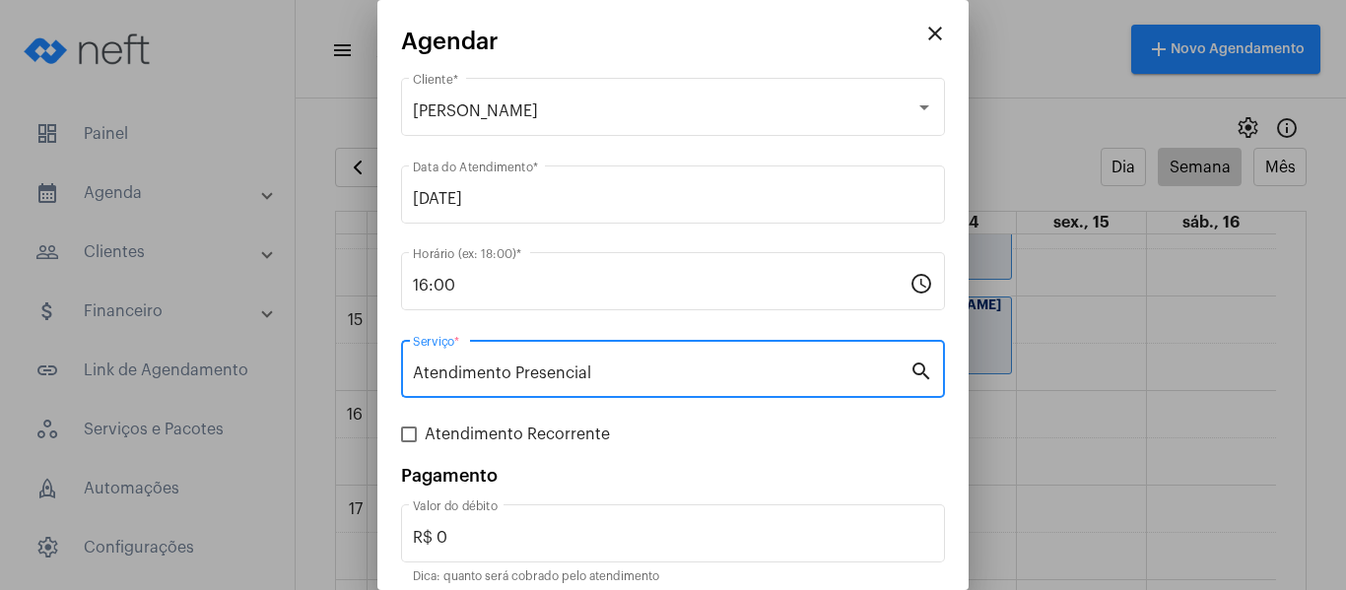
scroll to position [82, 0]
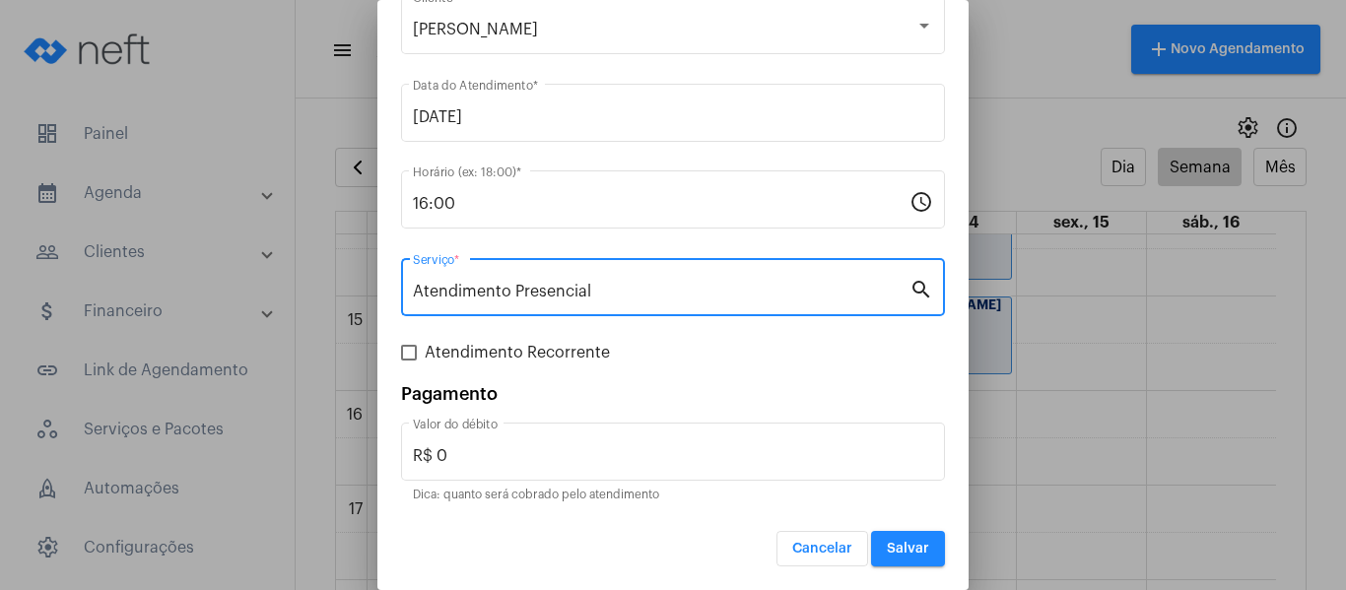
click at [566, 351] on span "Atendimento Recorrente" at bounding box center [517, 353] width 185 height 24
click at [409, 361] on input "Atendimento Recorrente" at bounding box center [408, 361] width 1 height 1
checkbox input "true"
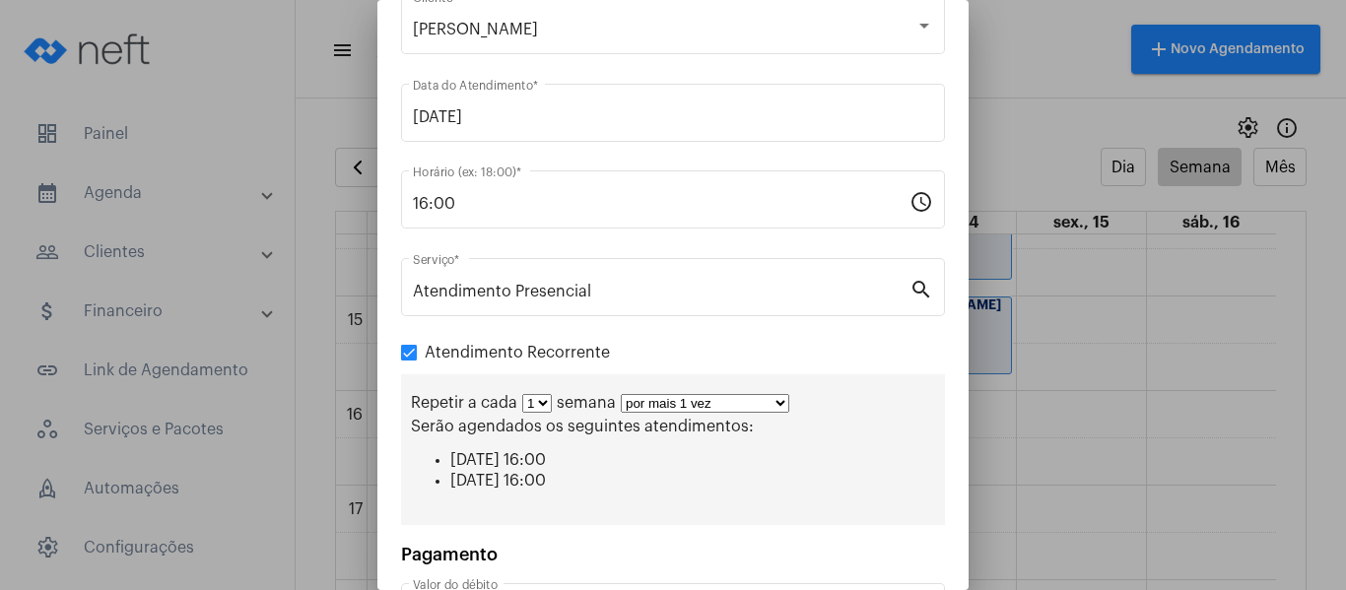
click at [743, 403] on select "por mais 1 vez por mais 2 vezes por mais 3 vezes por mais 4 vezes por mais 5 ve…" at bounding box center [705, 403] width 169 height 19
select select "3: 4"
click at [621, 394] on select "por mais 1 vez por mais 2 vezes por mais 3 vezes por mais 4 vezes por mais 5 ve…" at bounding box center [705, 403] width 169 height 19
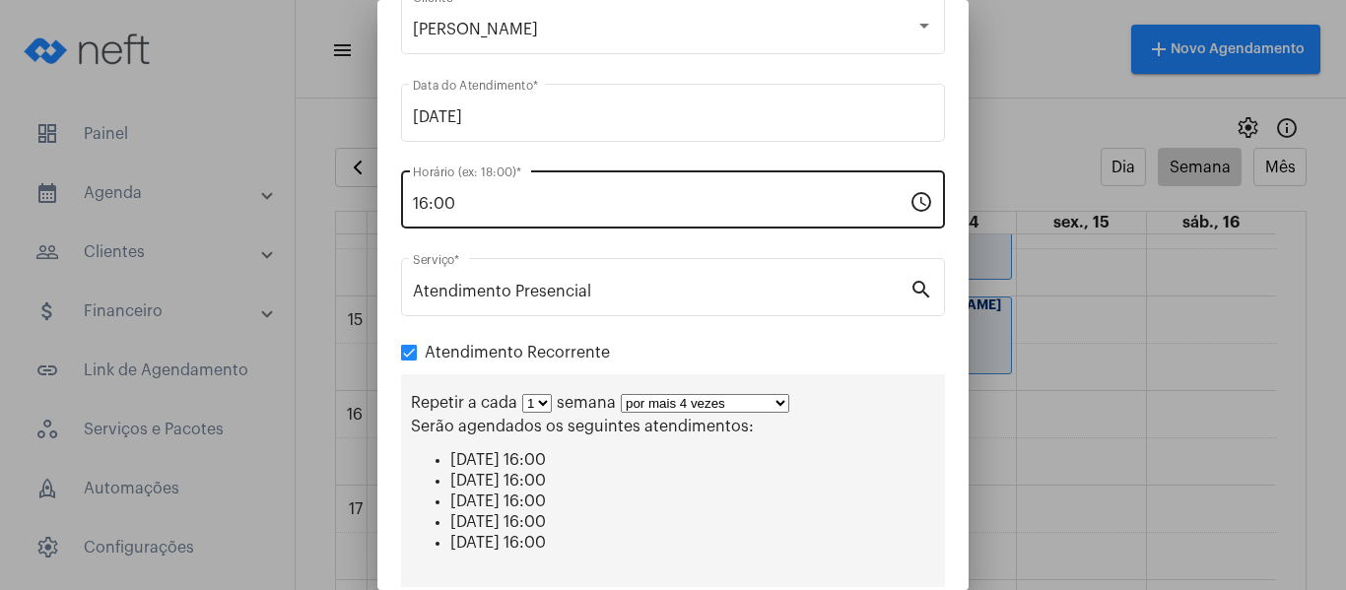
scroll to position [304, 0]
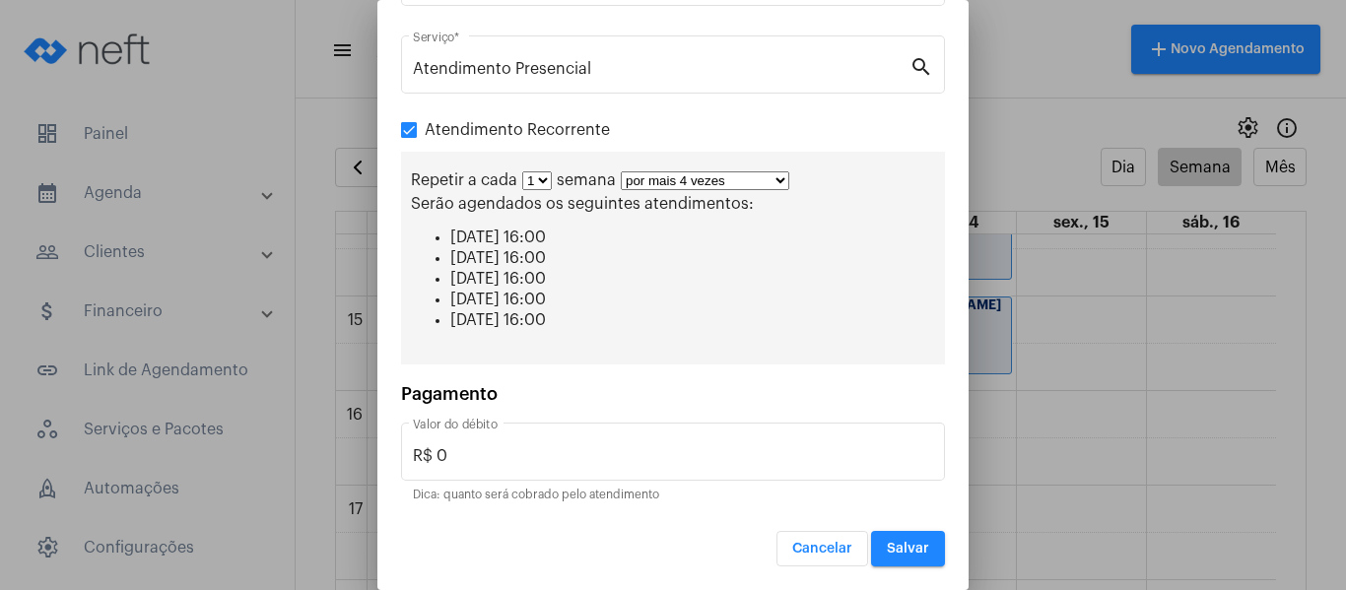
click at [899, 539] on button "Salvar" at bounding box center [908, 548] width 74 height 35
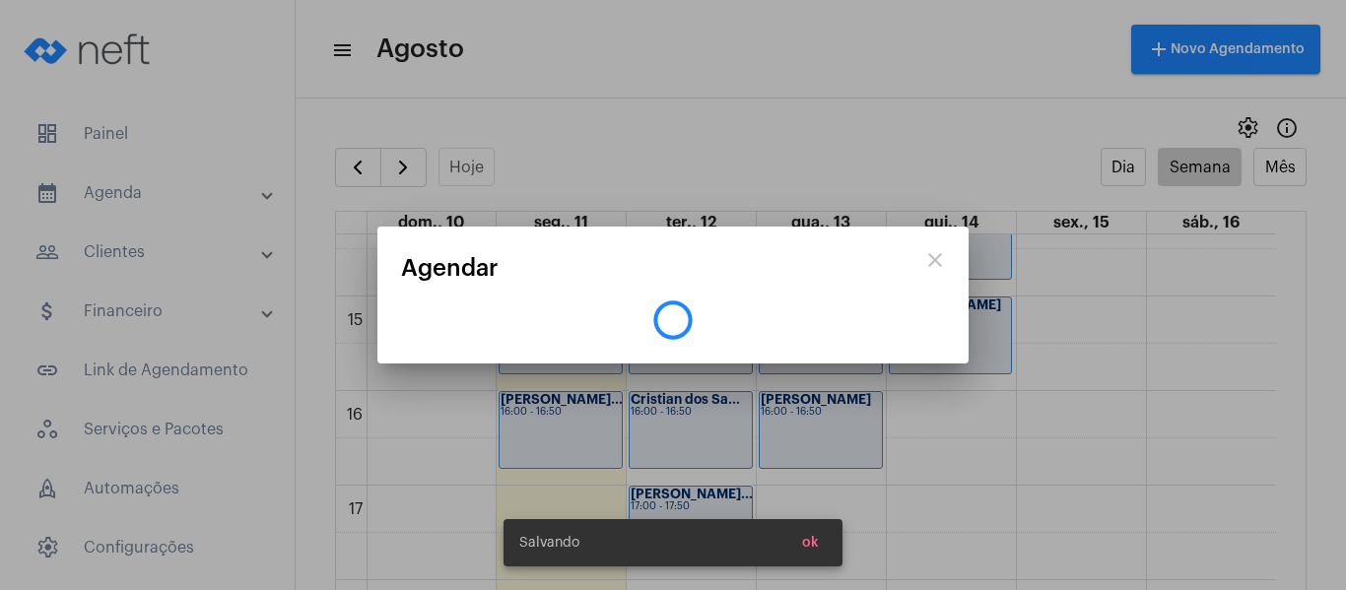
scroll to position [0, 0]
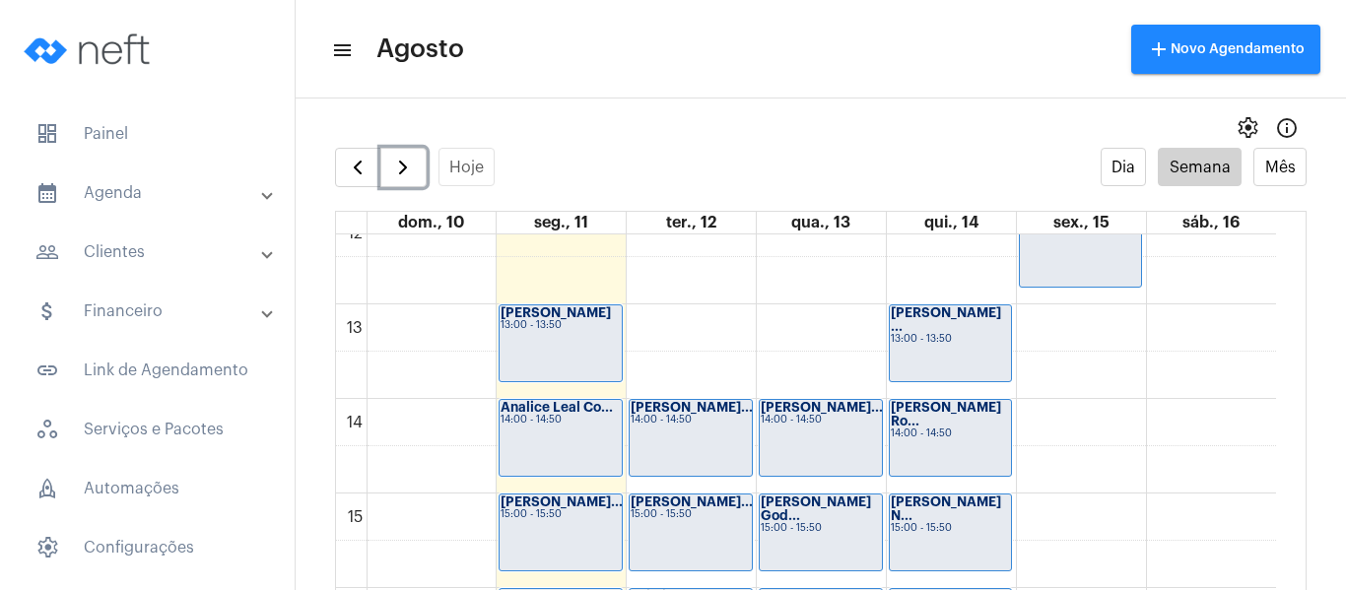
scroll to position [1258, 0]
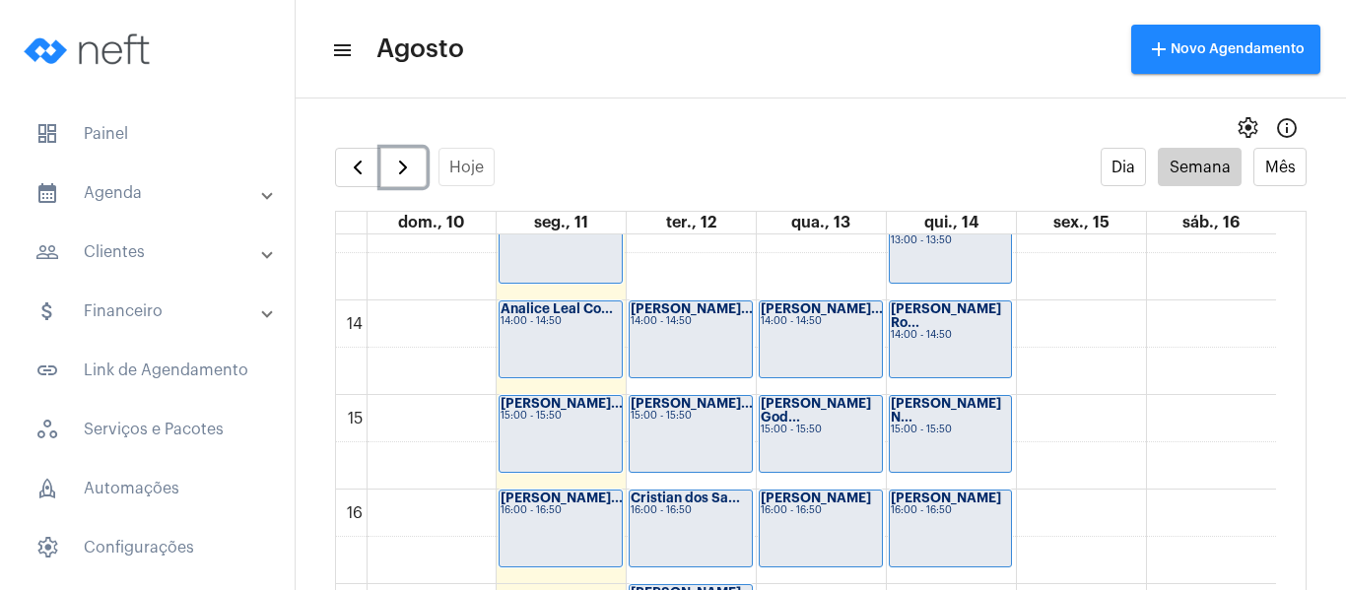
click at [781, 244] on div "00 01 02 03 04 05 06 07 08 09 10 11 12 13 14 15 16 17 18 19 20 21 22 23 [PERSON…" at bounding box center [806, 111] width 940 height 2270
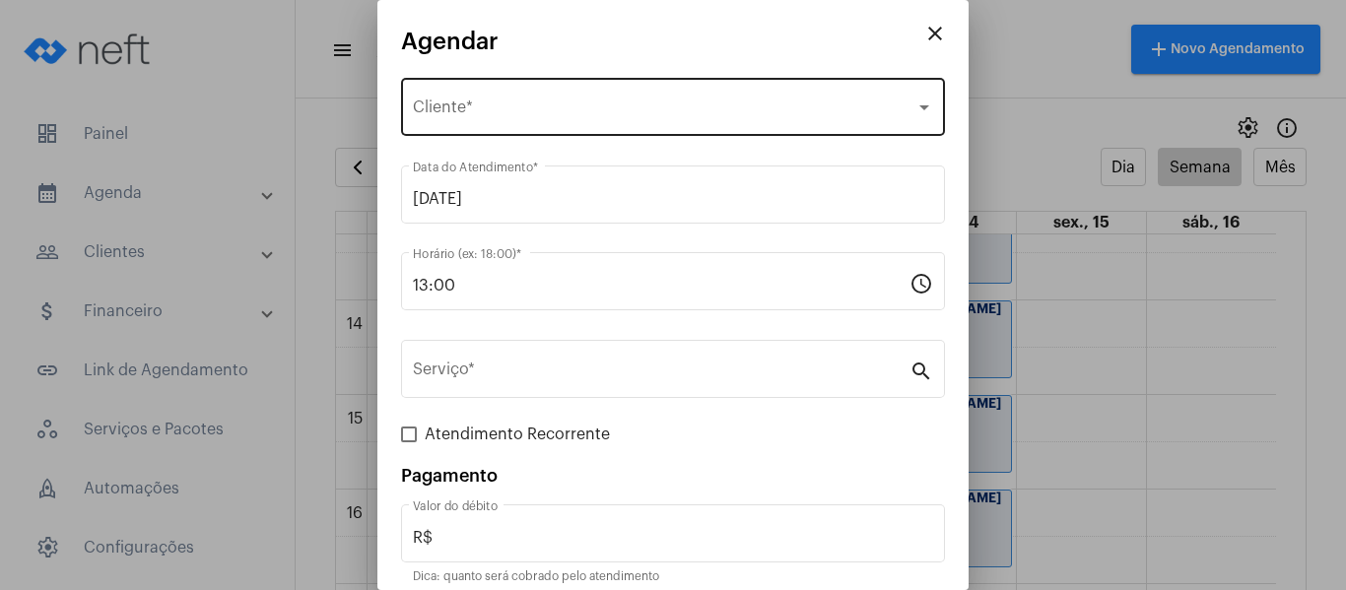
click at [614, 132] on div "Selecione o Cliente Cliente *" at bounding box center [673, 105] width 520 height 62
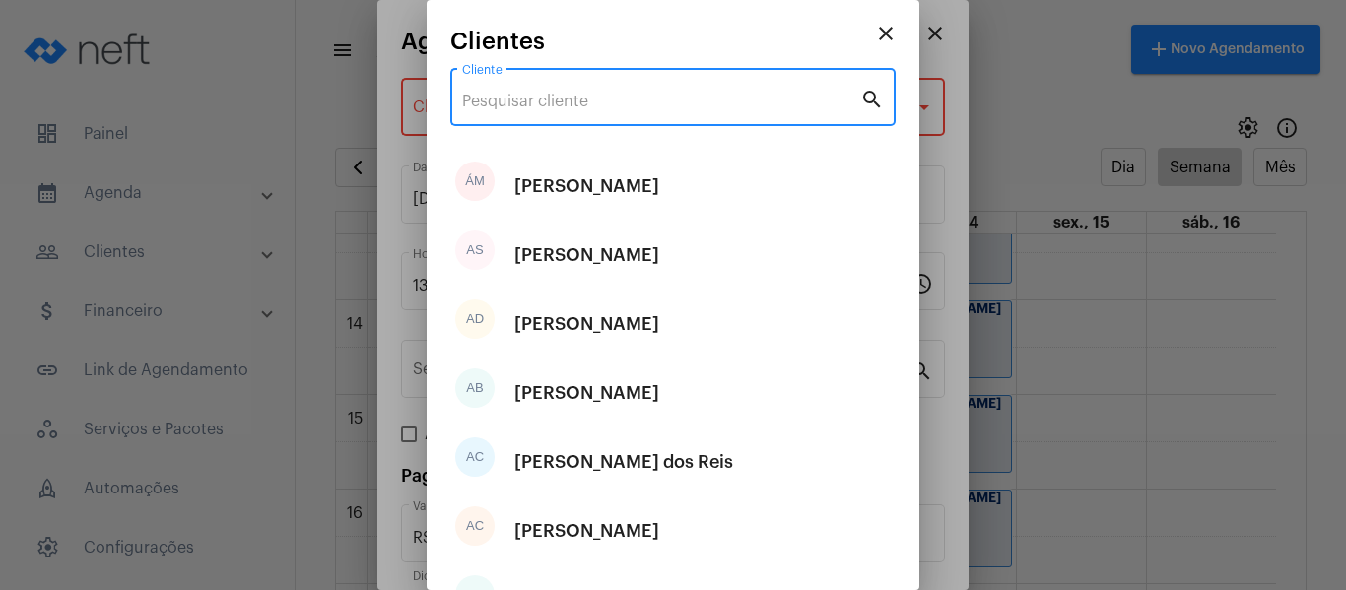
click at [622, 102] on input "Cliente" at bounding box center [661, 102] width 398 height 18
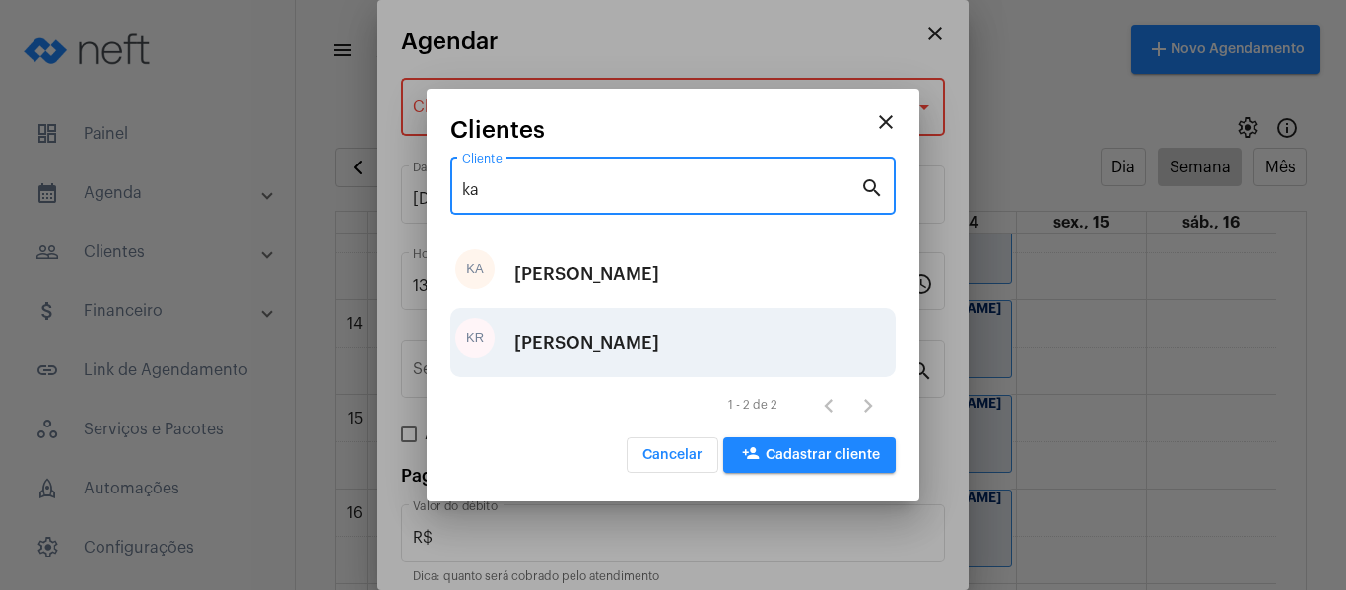
type input "ka"
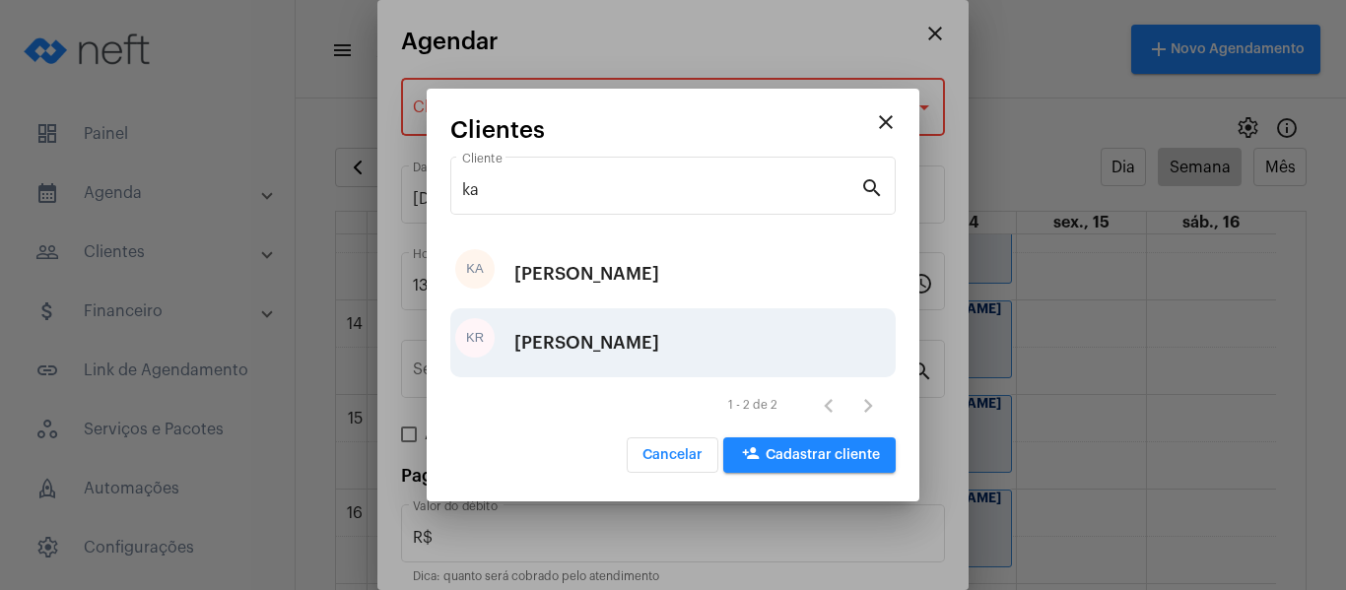
click at [619, 318] on div "[PERSON_NAME]" at bounding box center [586, 342] width 145 height 59
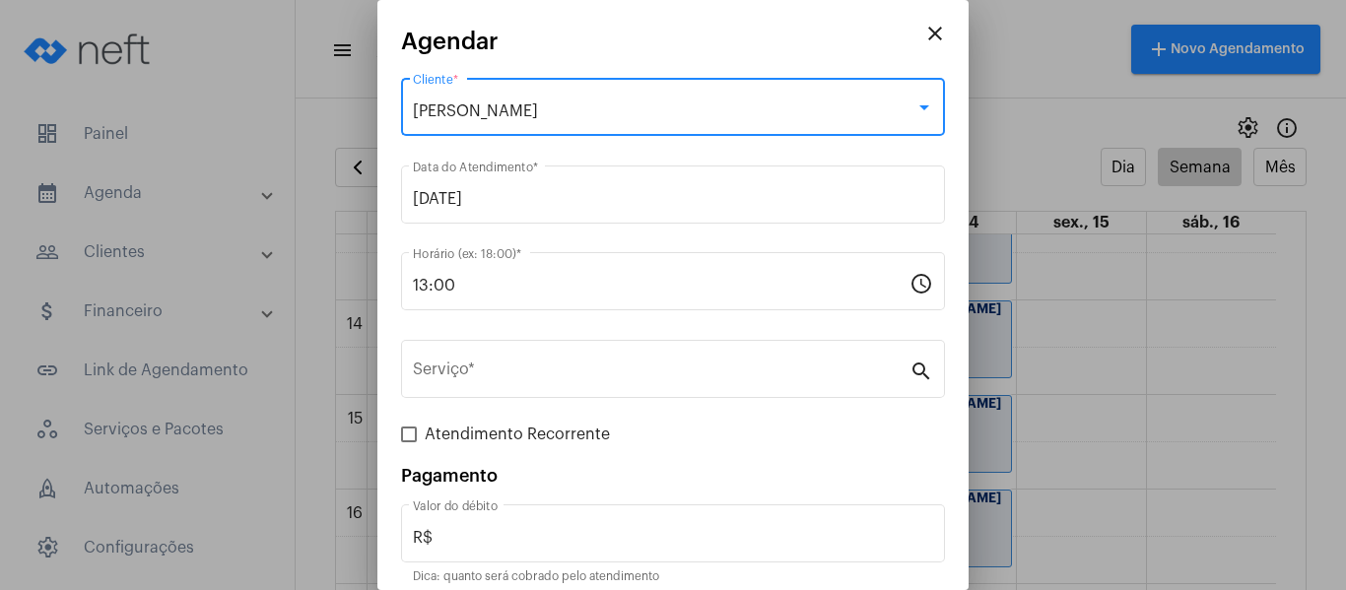
click at [619, 318] on div "13:00 Horário (ex: 18:00) * schedule" at bounding box center [673, 292] width 544 height 80
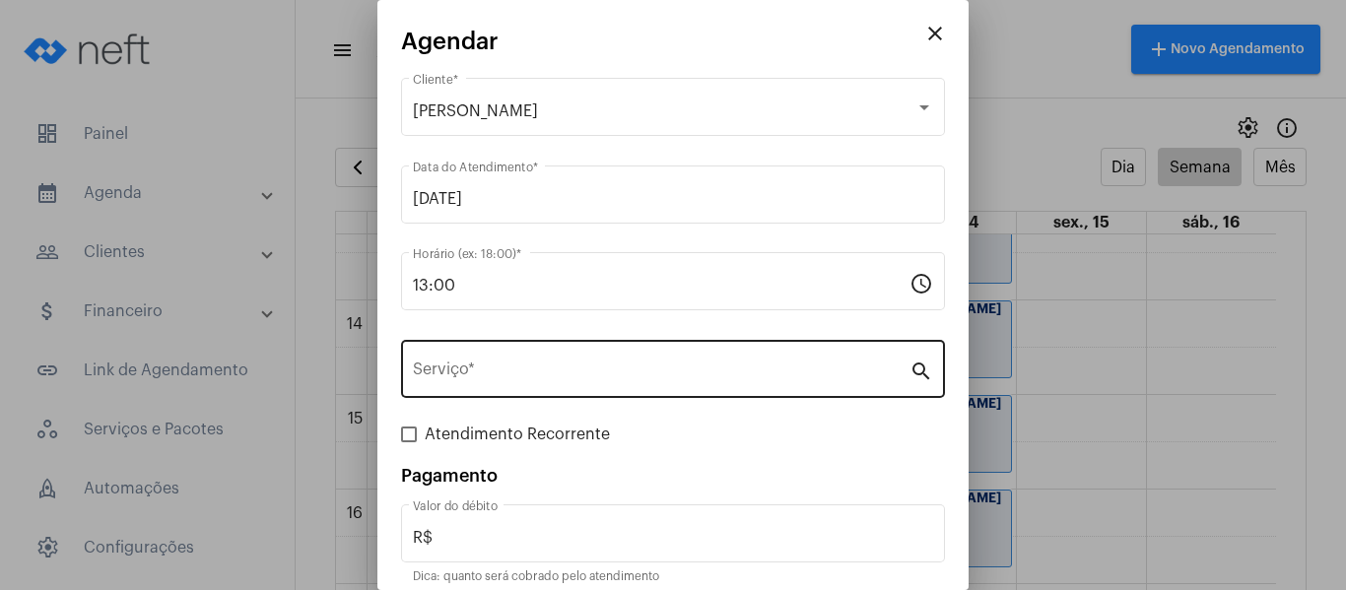
click at [624, 348] on div "Serviço *" at bounding box center [661, 367] width 497 height 62
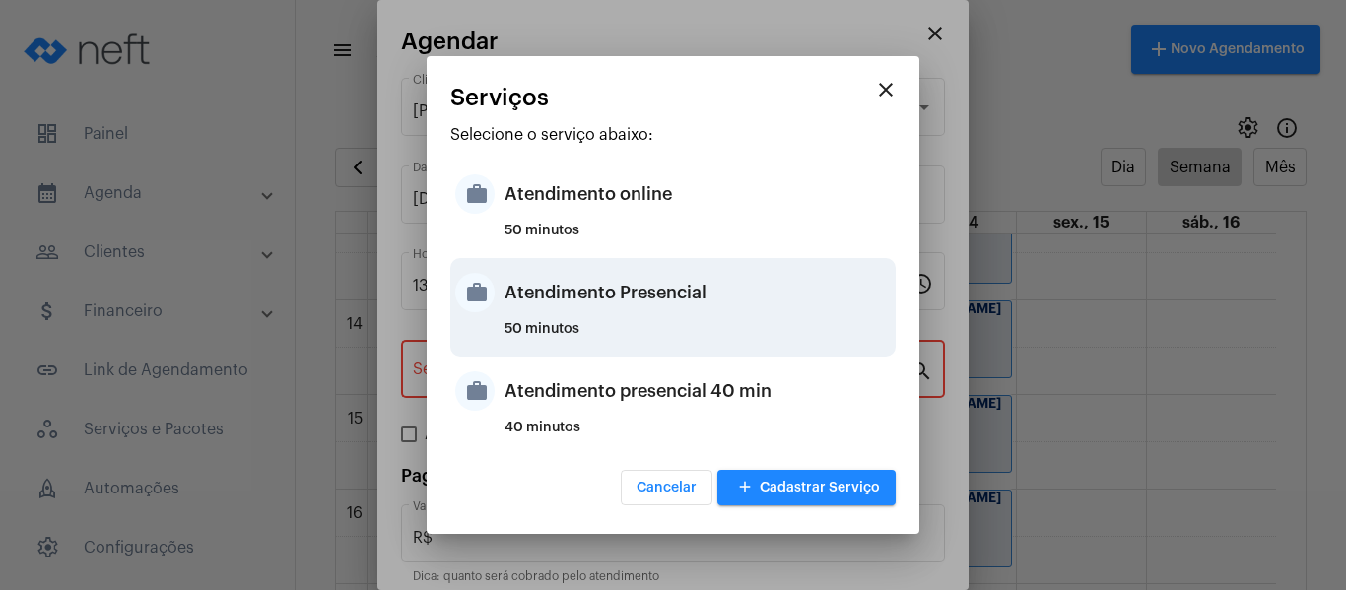
click at [657, 304] on div "Atendimento Presencial" at bounding box center [698, 292] width 386 height 59
type input "Atendimento Presencial"
type input "R$ 0"
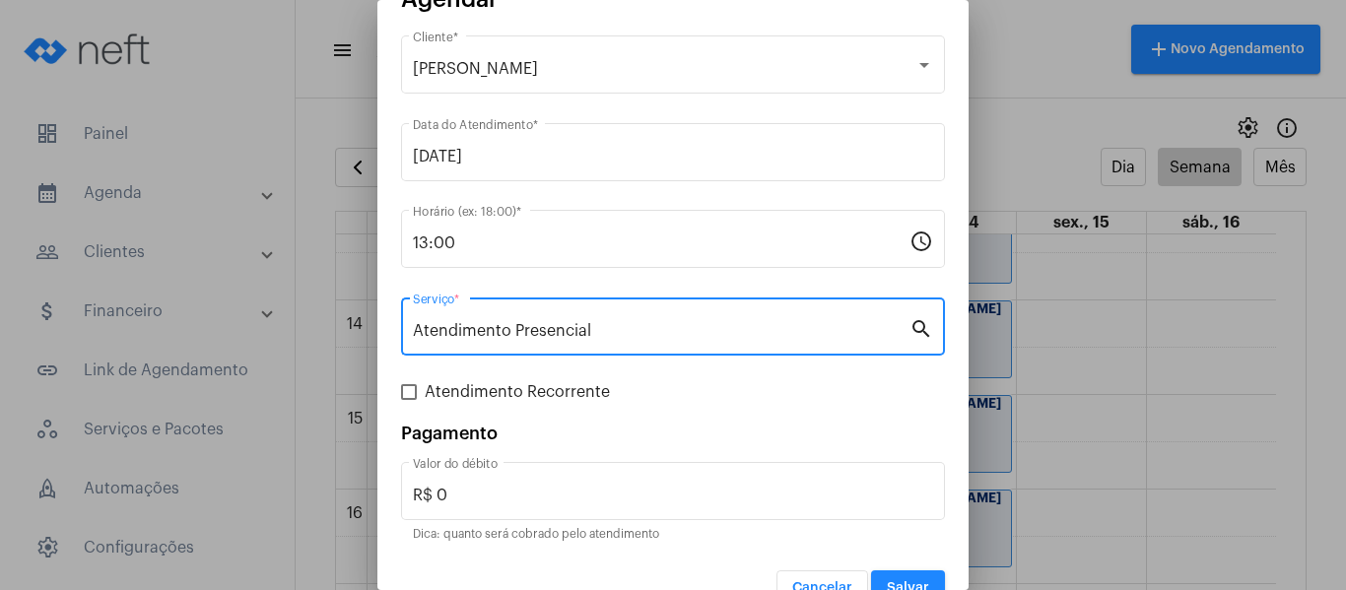
scroll to position [82, 0]
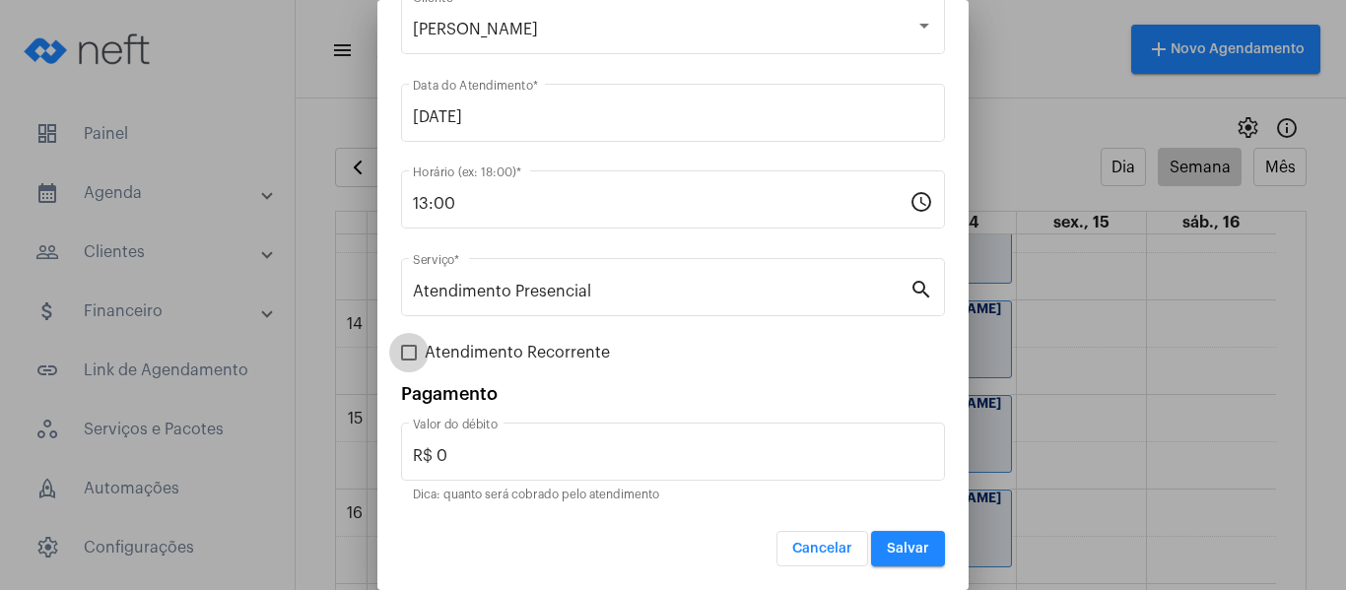
click at [523, 354] on span "Atendimento Recorrente" at bounding box center [517, 353] width 185 height 24
click at [409, 361] on input "Atendimento Recorrente" at bounding box center [408, 361] width 1 height 1
checkbox input "true"
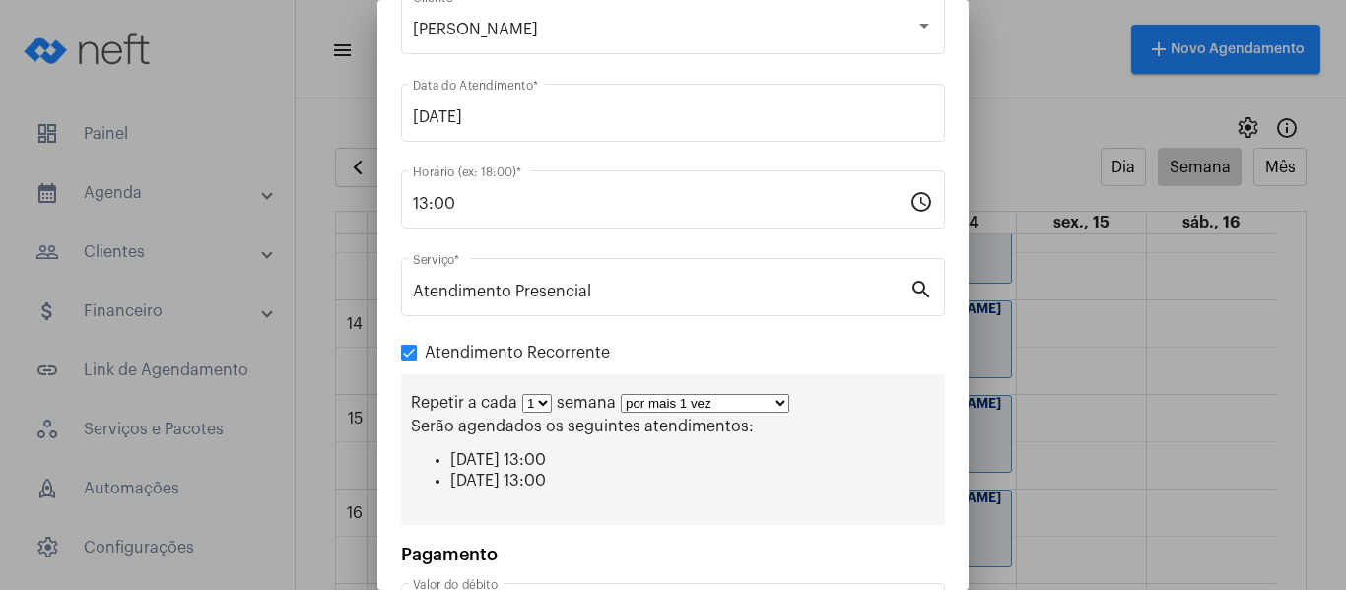
click at [717, 409] on select "por mais 1 vez por mais 2 vezes por mais 3 vezes por mais 4 vezes por mais 5 ve…" at bounding box center [705, 403] width 169 height 19
select select "3: 4"
click at [621, 394] on select "por mais 1 vez por mais 2 vezes por mais 3 vezes por mais 4 vezes por mais 5 ve…" at bounding box center [705, 403] width 169 height 19
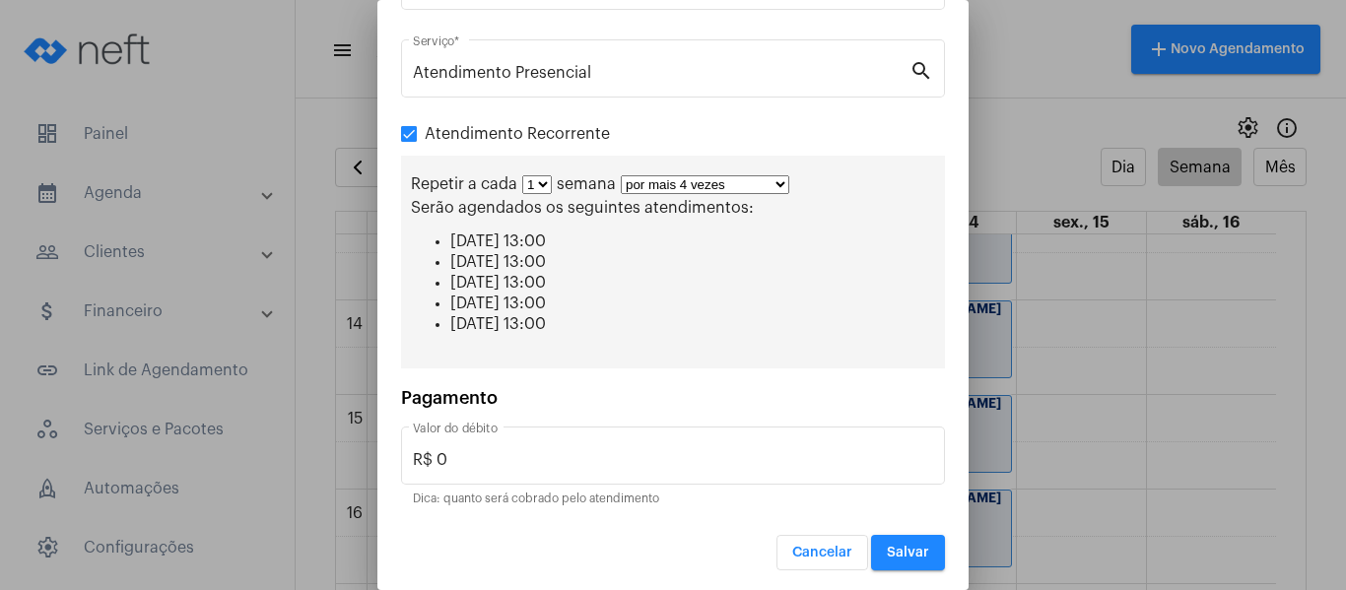
scroll to position [304, 0]
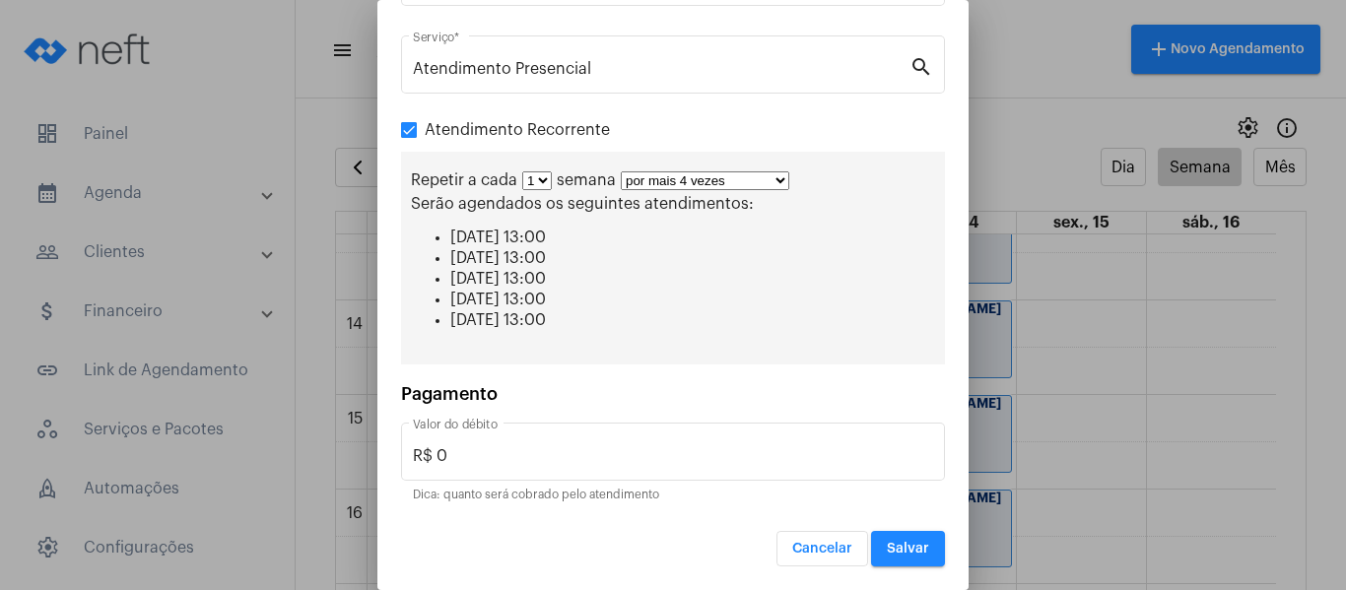
click at [899, 546] on span "Salvar" at bounding box center [908, 549] width 42 height 14
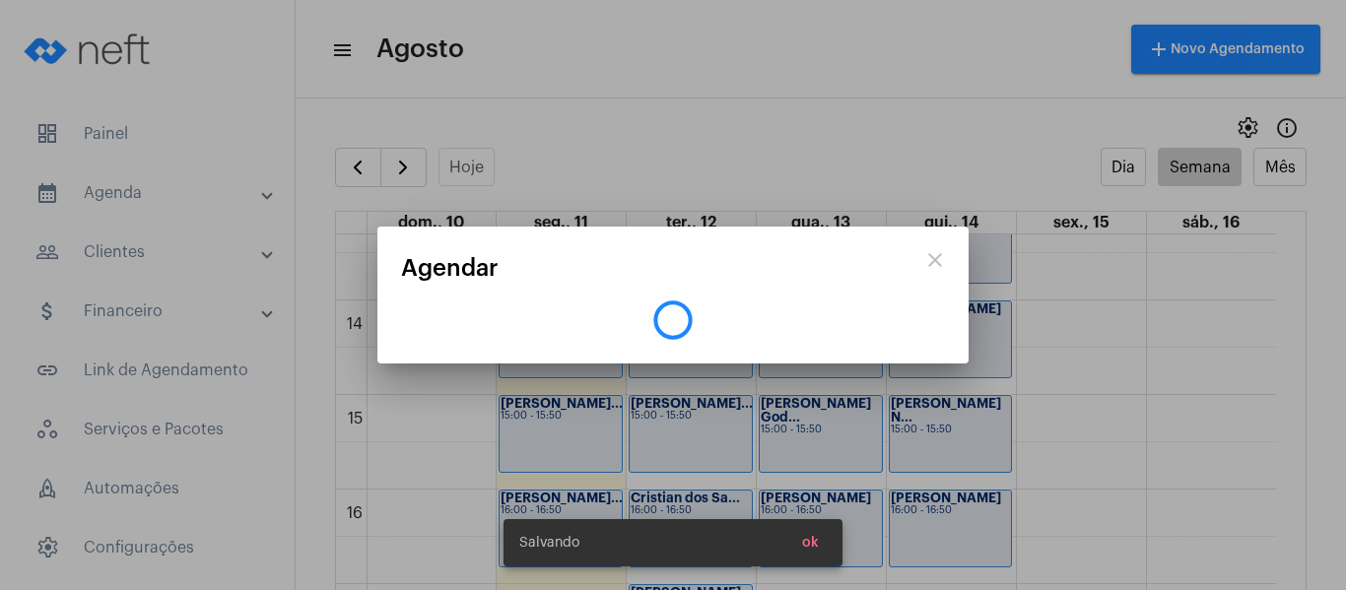
scroll to position [0, 0]
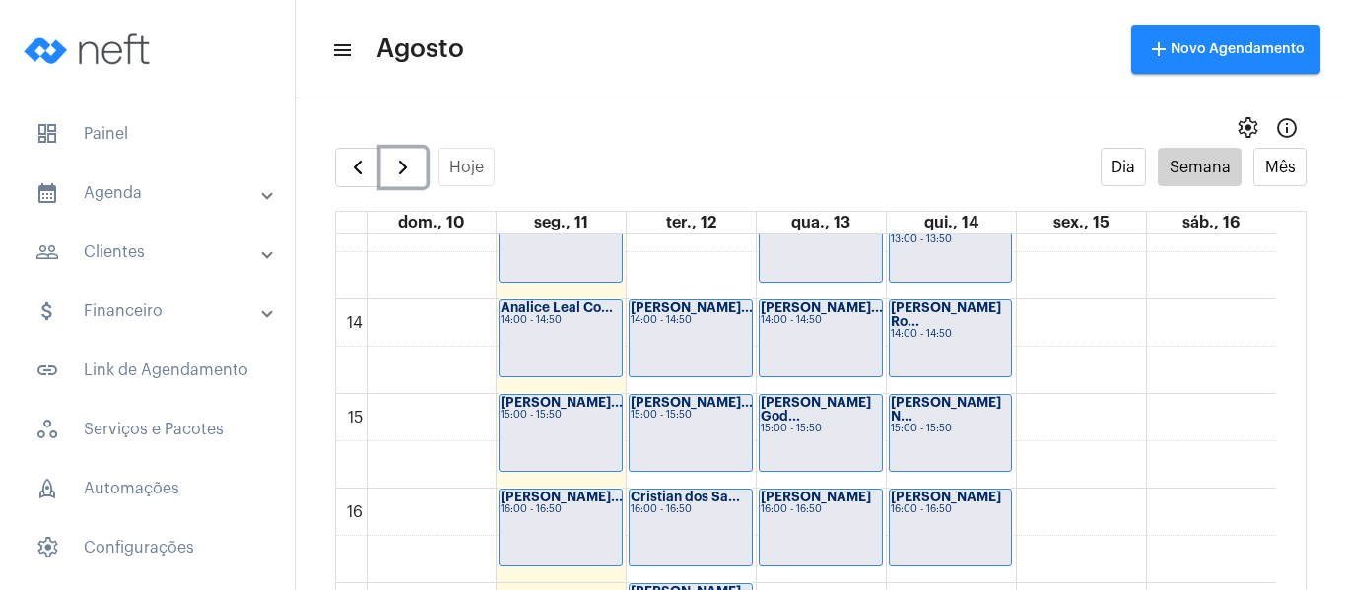
scroll to position [1258, 0]
